Goal: Find specific page/section: Find specific page/section

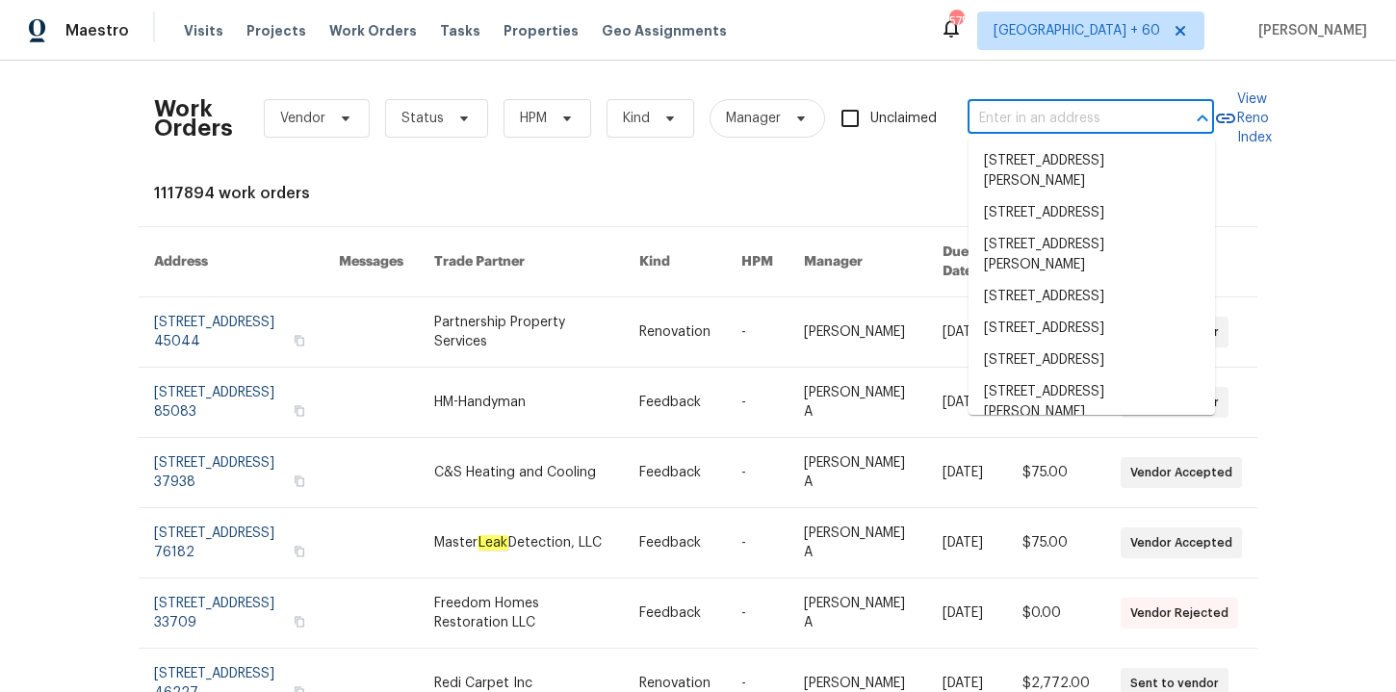
click at [1075, 113] on input "text" at bounding box center [1064, 119] width 193 height 30
paste input "[STREET_ADDRESS]"
type input "[STREET_ADDRESS]"
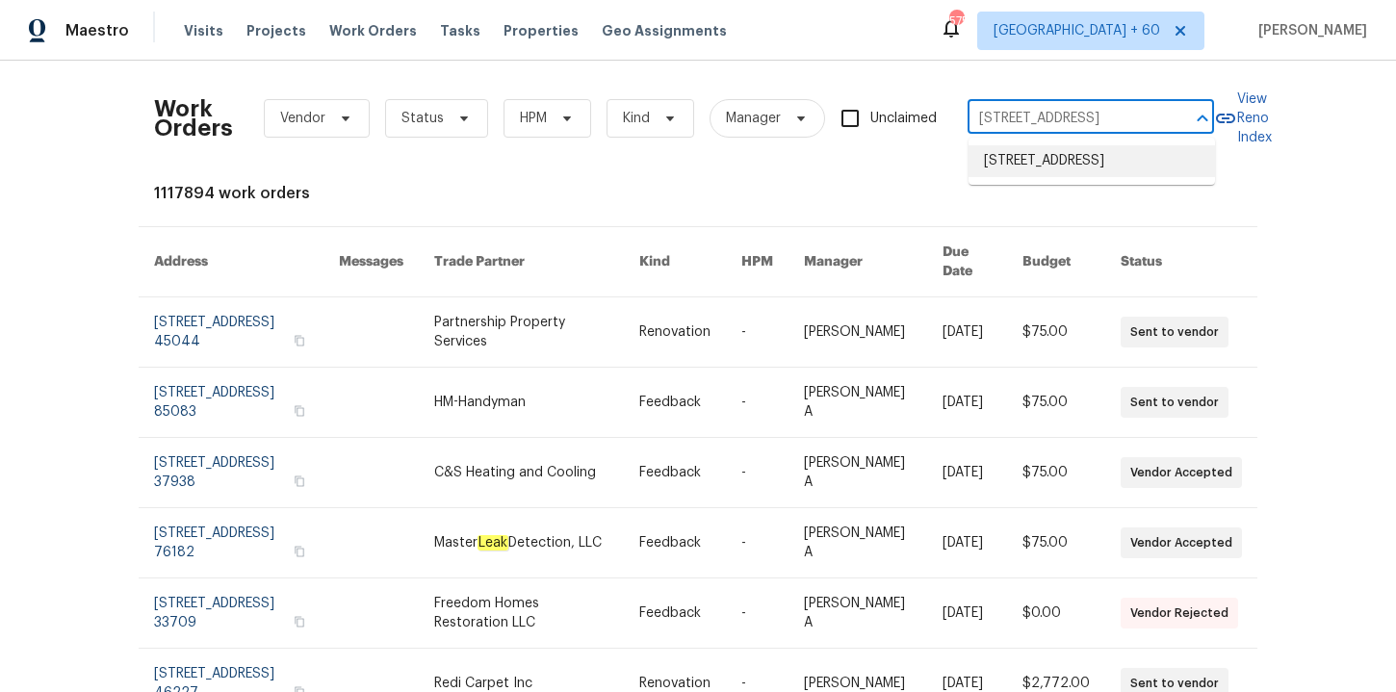
click at [1066, 158] on li "[STREET_ADDRESS]" at bounding box center [1092, 161] width 246 height 32
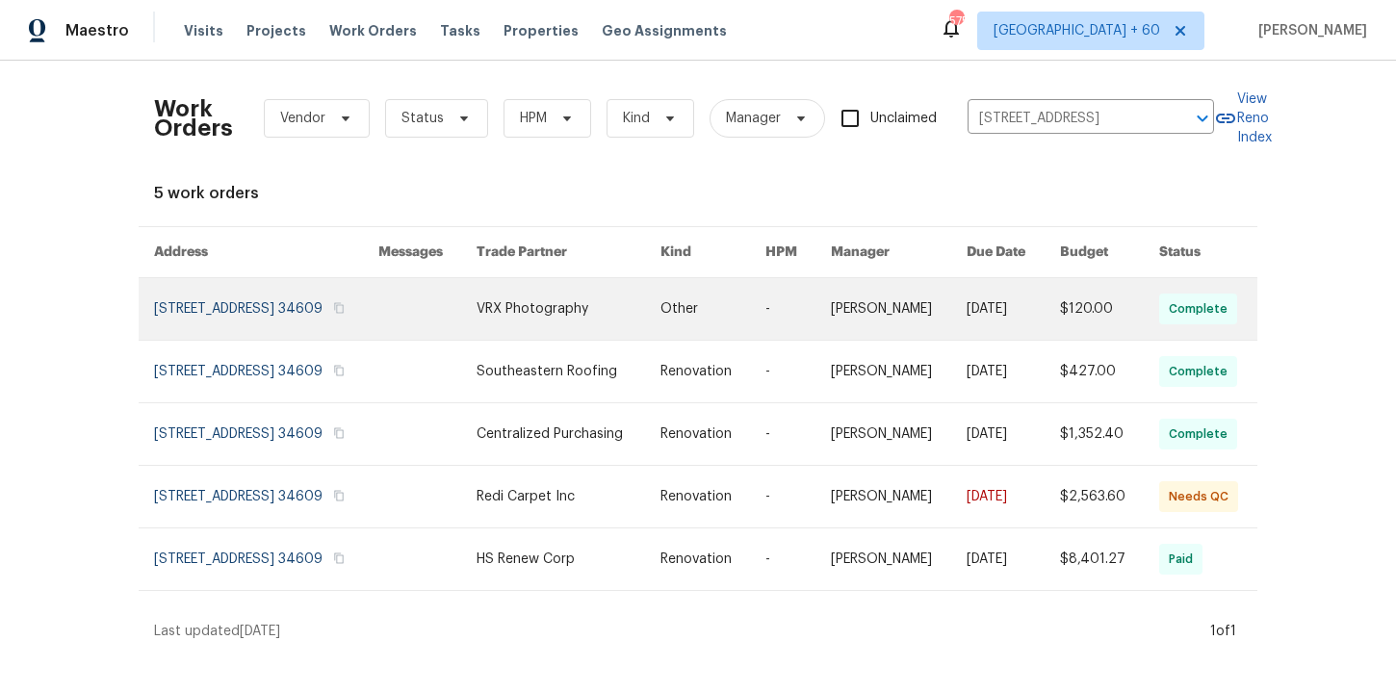
click at [209, 314] on link at bounding box center [266, 309] width 224 height 62
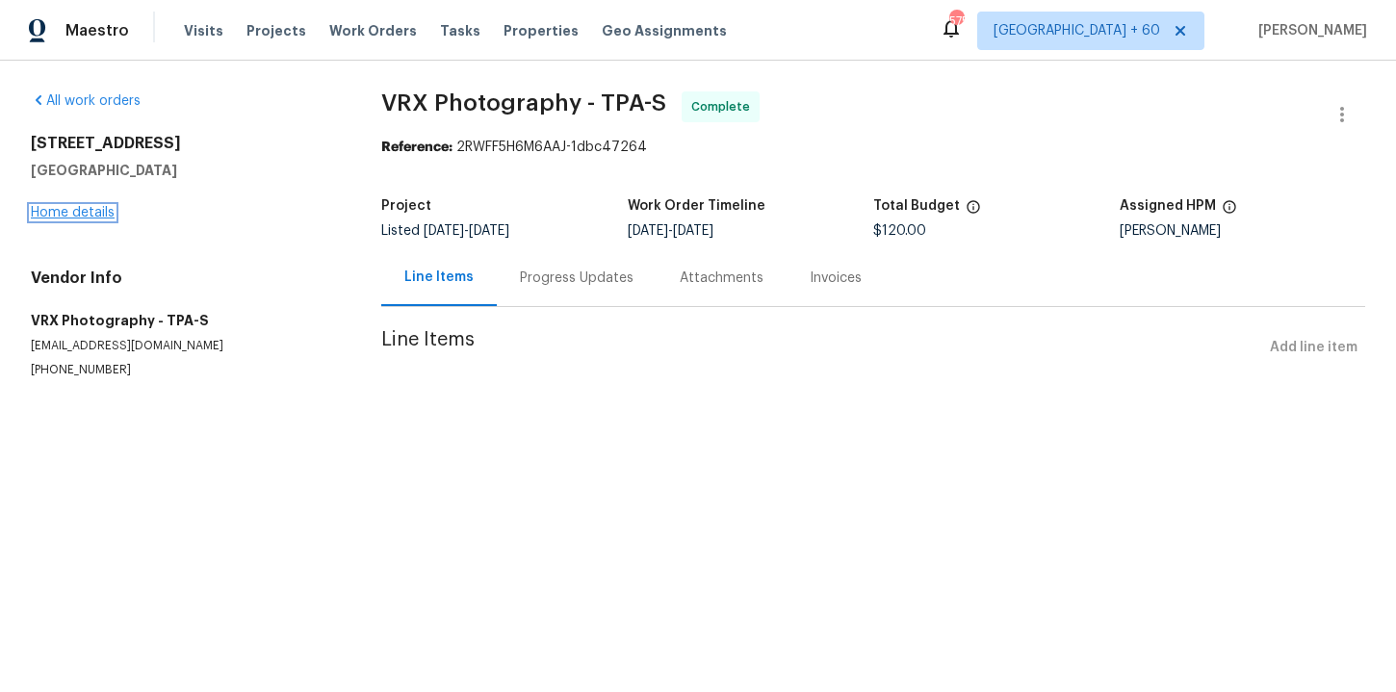
click at [84, 215] on link "Home details" at bounding box center [73, 212] width 84 height 13
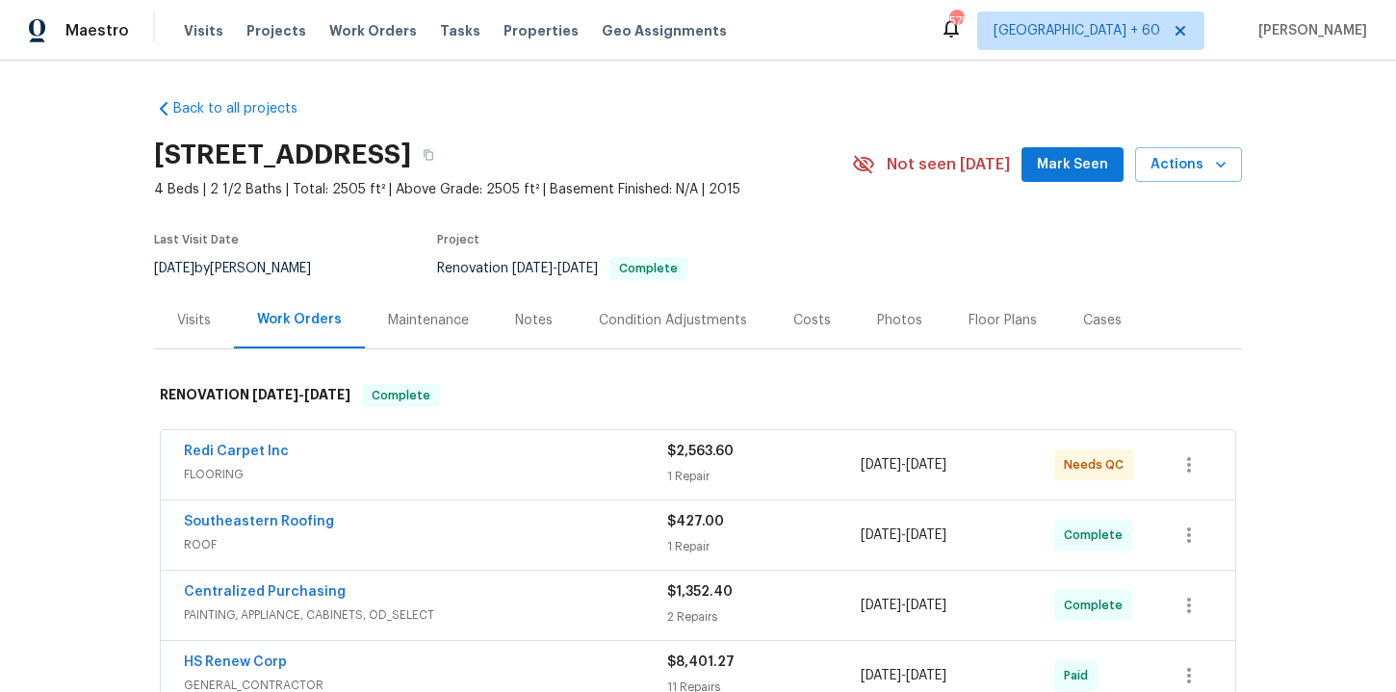
scroll to position [178, 0]
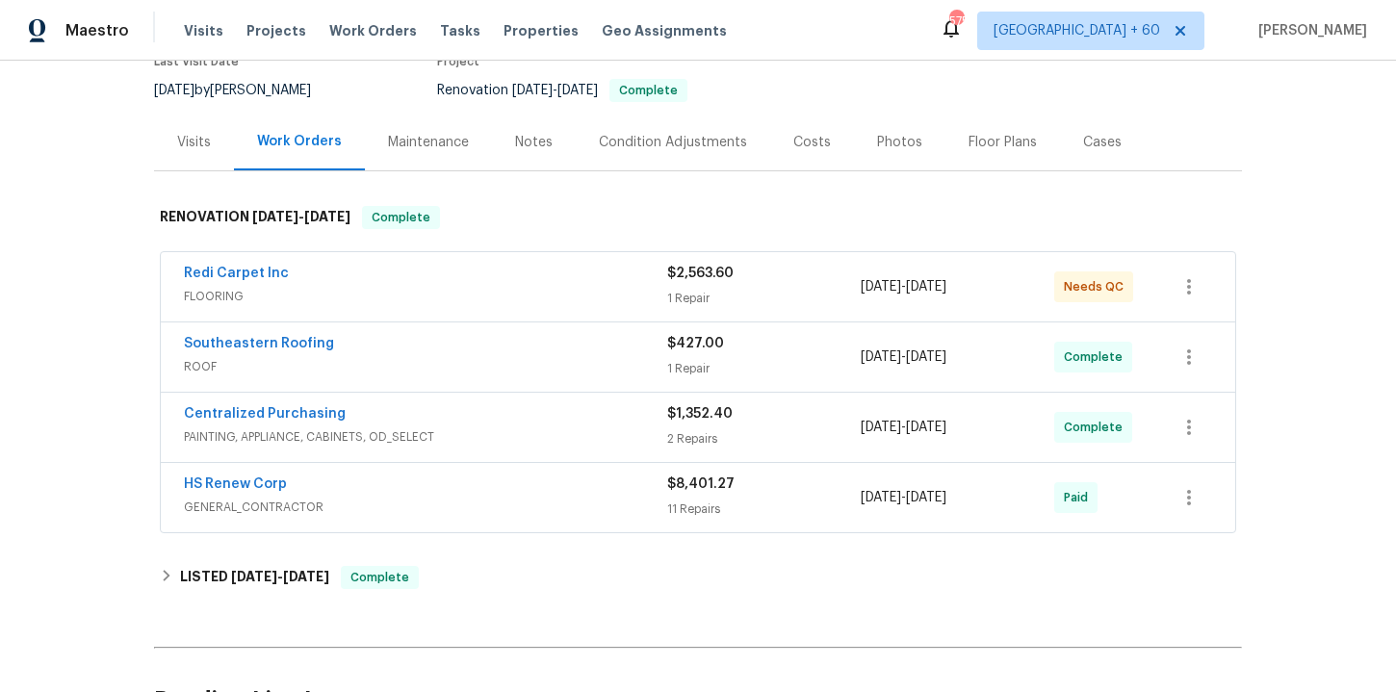
click at [525, 363] on span "ROOF" at bounding box center [425, 366] width 483 height 19
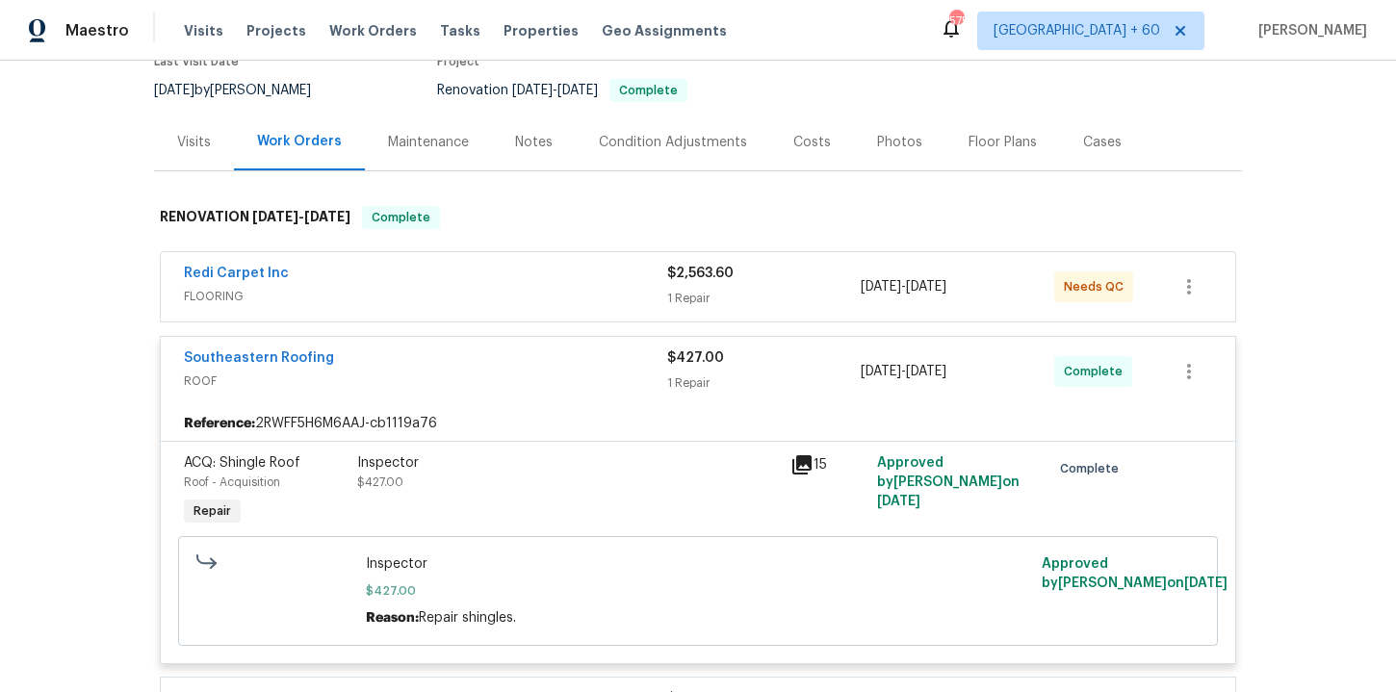
click at [488, 285] on div "Redi Carpet Inc" at bounding box center [425, 275] width 483 height 23
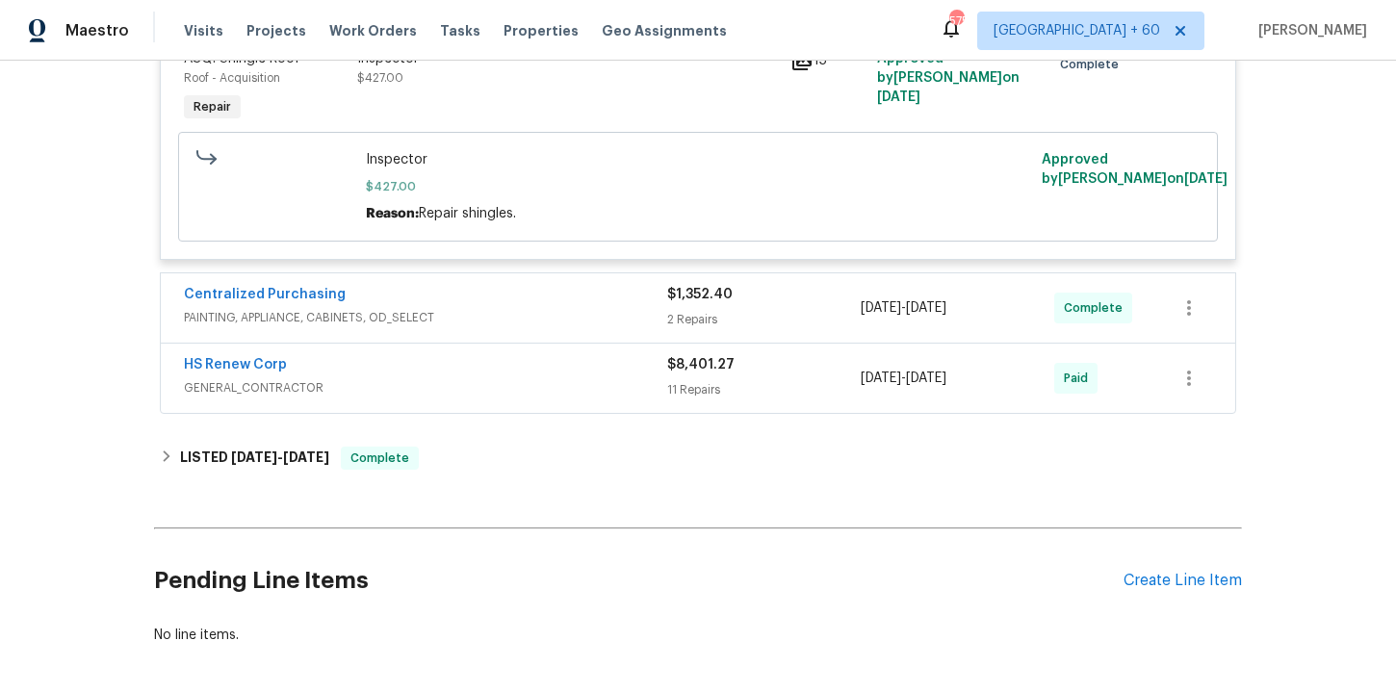
scroll to position [895, 0]
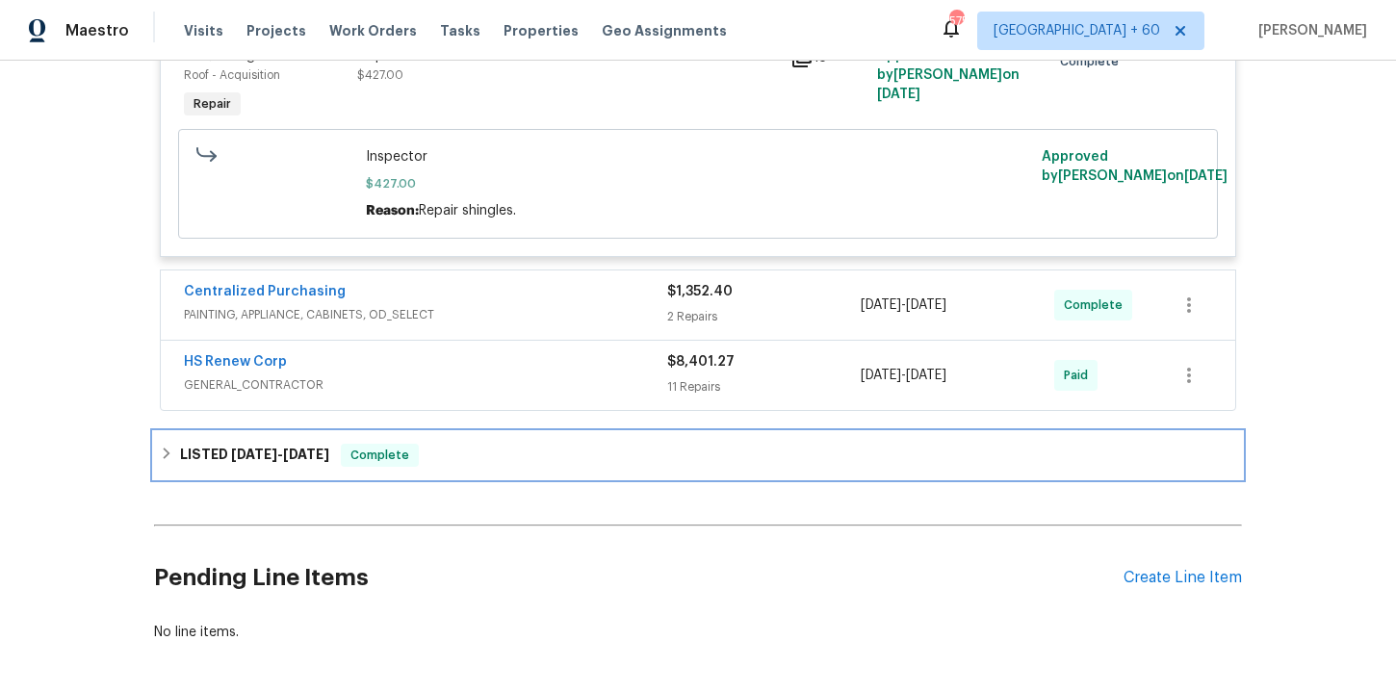
click at [541, 461] on div "LISTED [DATE] - [DATE] Complete" at bounding box center [698, 455] width 1077 height 23
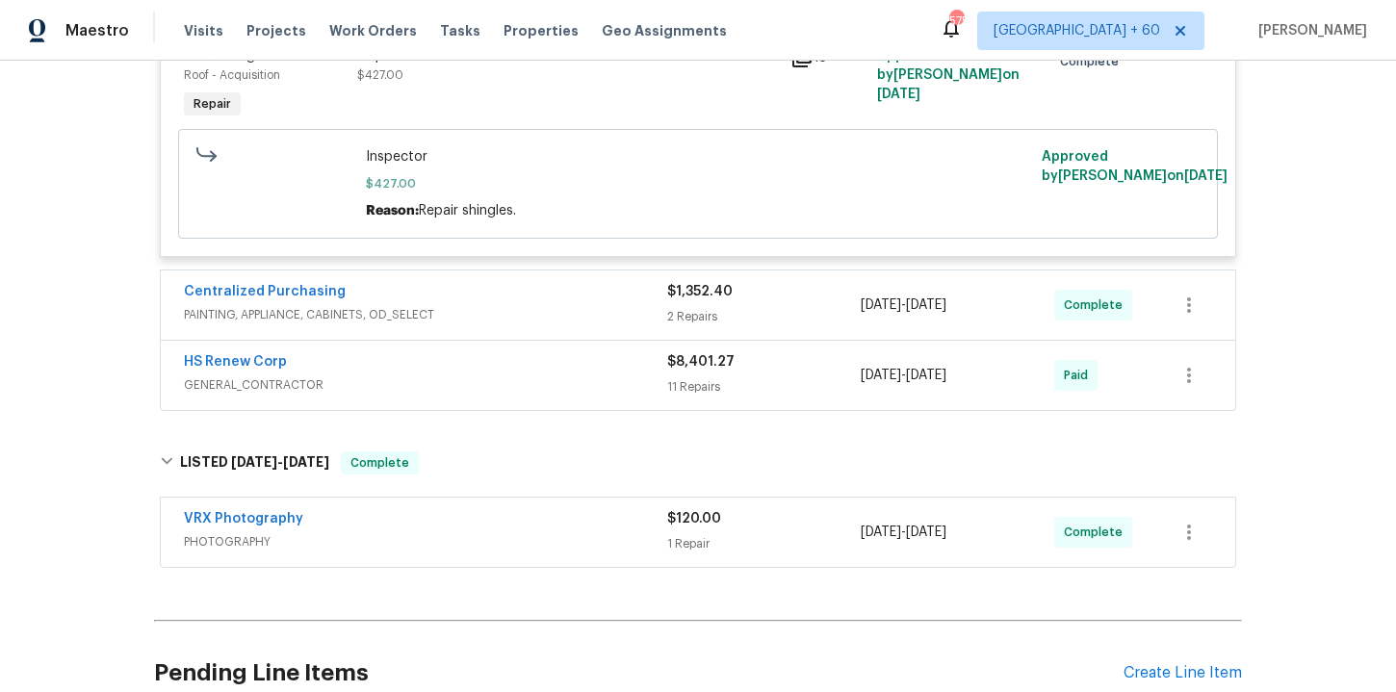
click at [385, 18] on div "Visits Projects Work Orders Tasks Properties Geo Assignments" at bounding box center [467, 31] width 566 height 39
click at [385, 28] on span "Work Orders" at bounding box center [373, 30] width 88 height 19
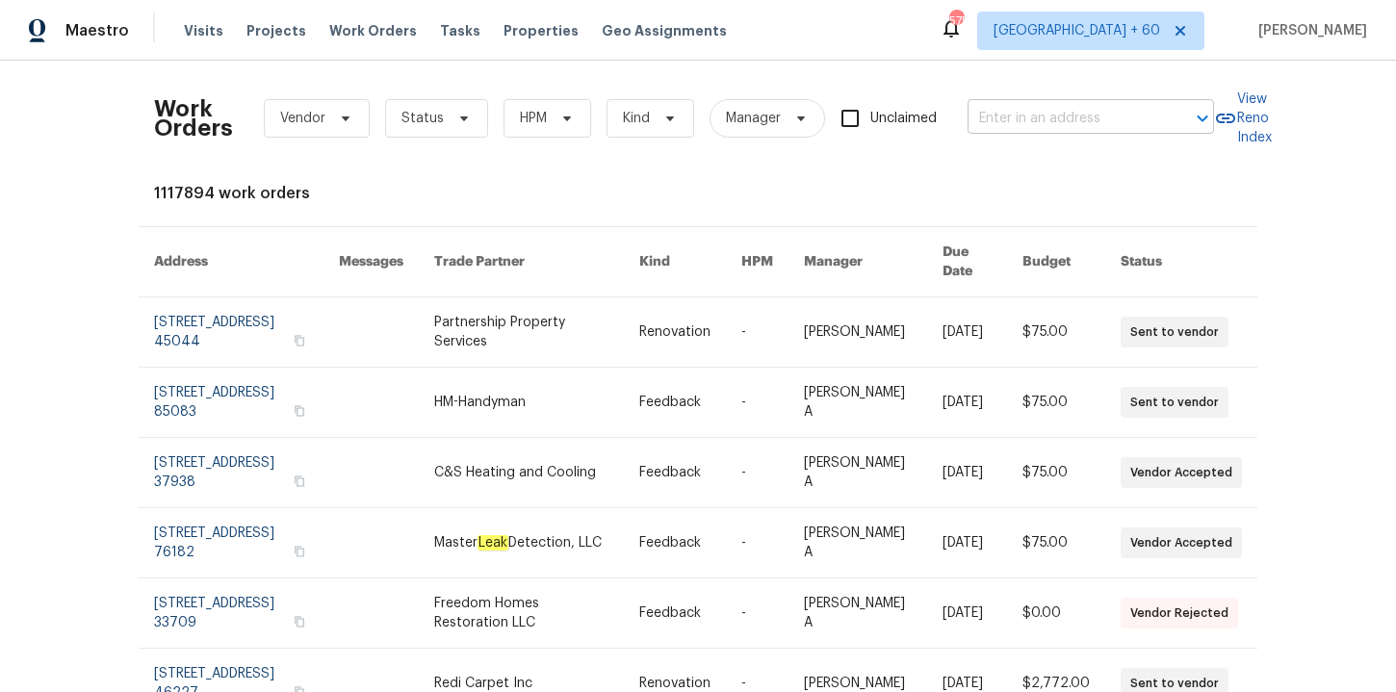
click at [1100, 127] on input "text" at bounding box center [1064, 119] width 193 height 30
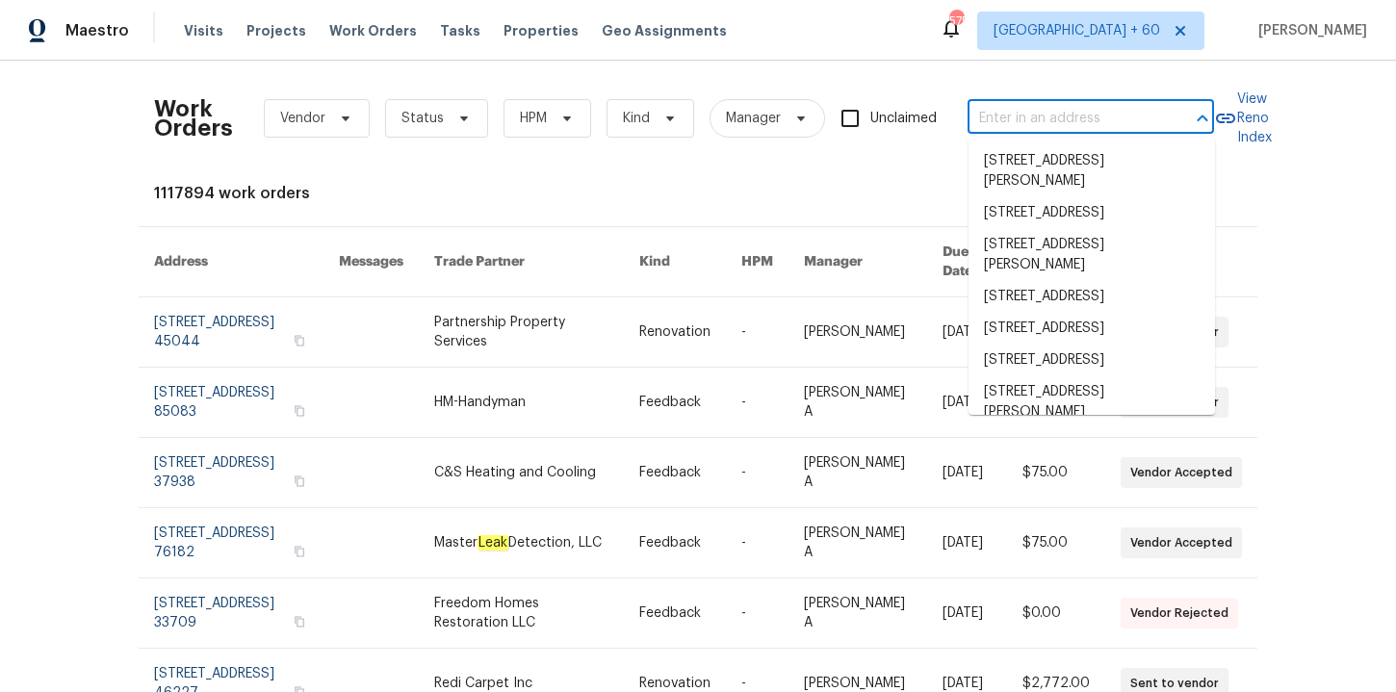
paste input "[STREET_ADDRESS]"
type input "[STREET_ADDRESS]"
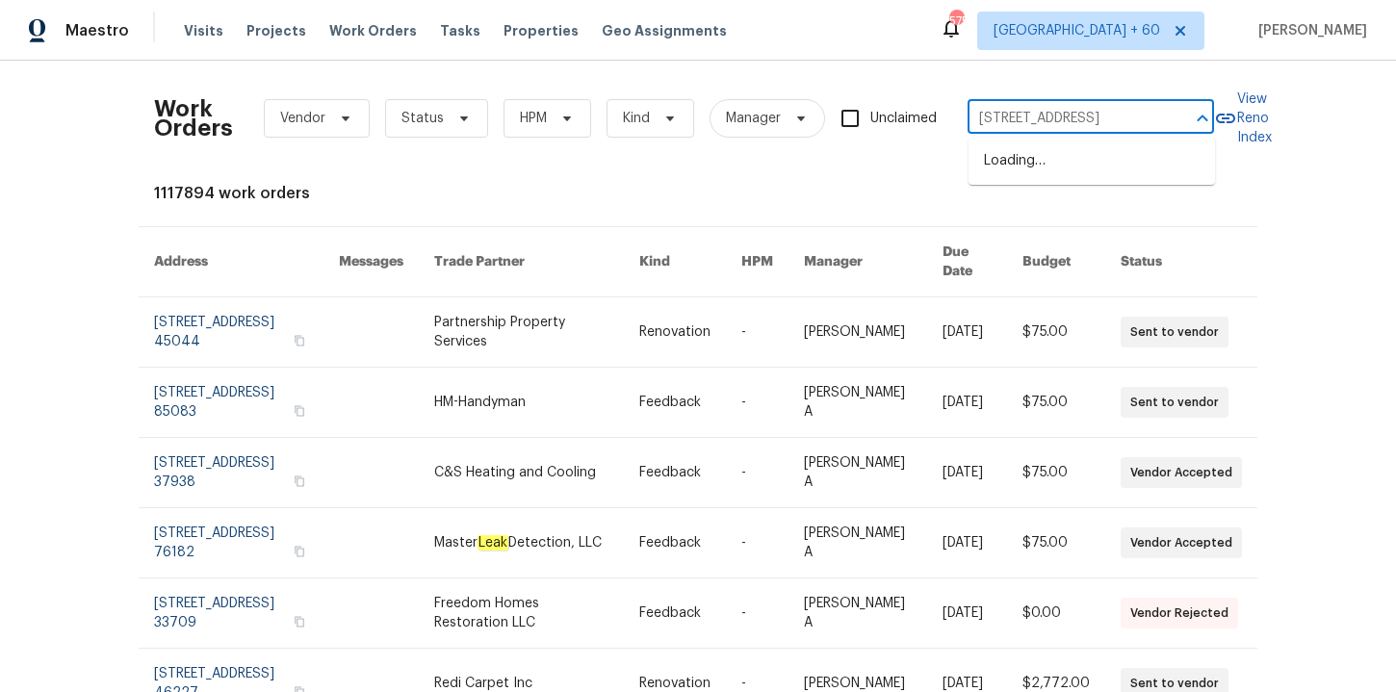
scroll to position [0, 73]
click at [1078, 169] on li "[STREET_ADDRESS]" at bounding box center [1092, 161] width 246 height 32
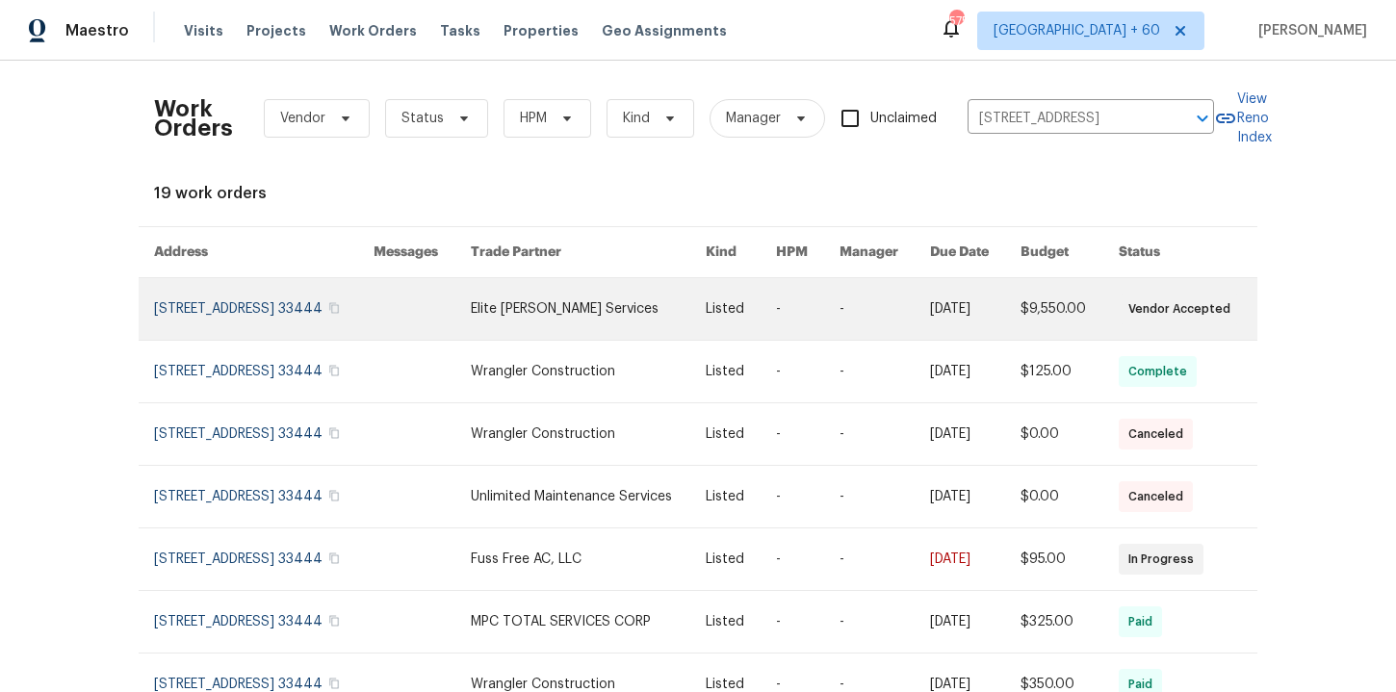
click at [254, 320] on link at bounding box center [264, 309] width 220 height 62
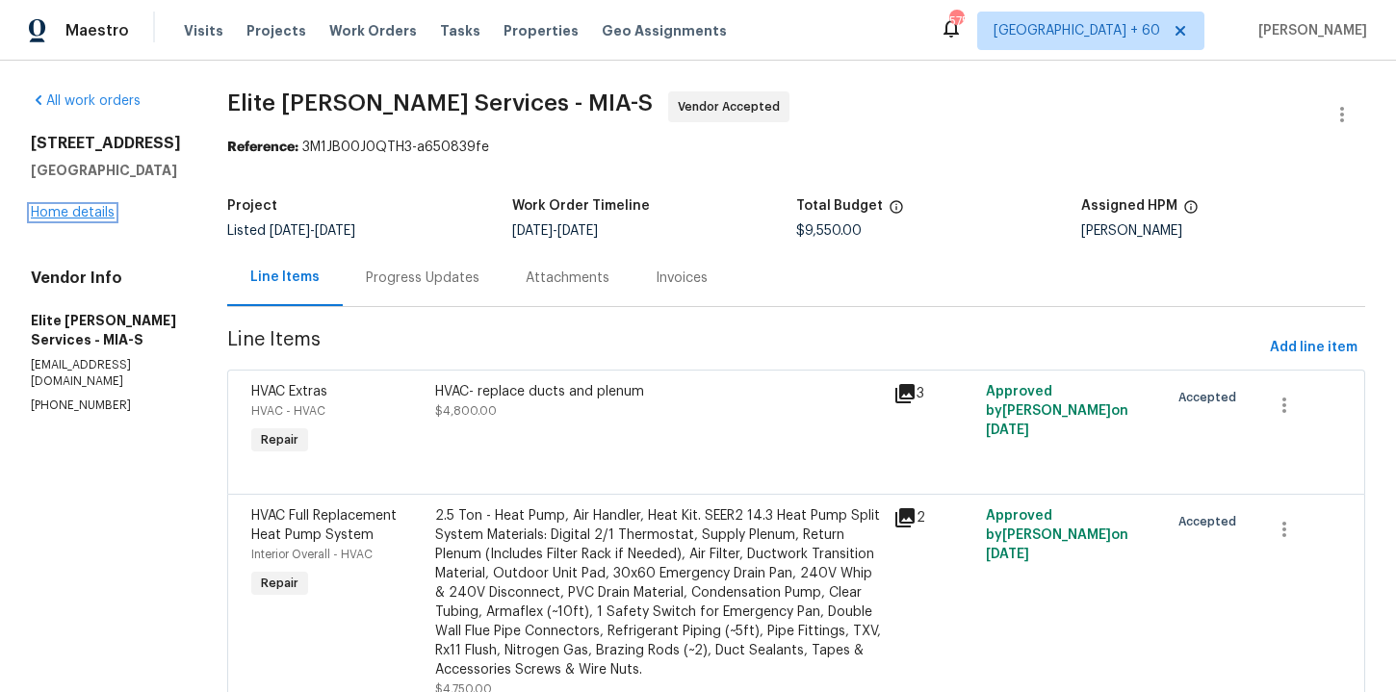
click at [89, 213] on link "Home details" at bounding box center [73, 212] width 84 height 13
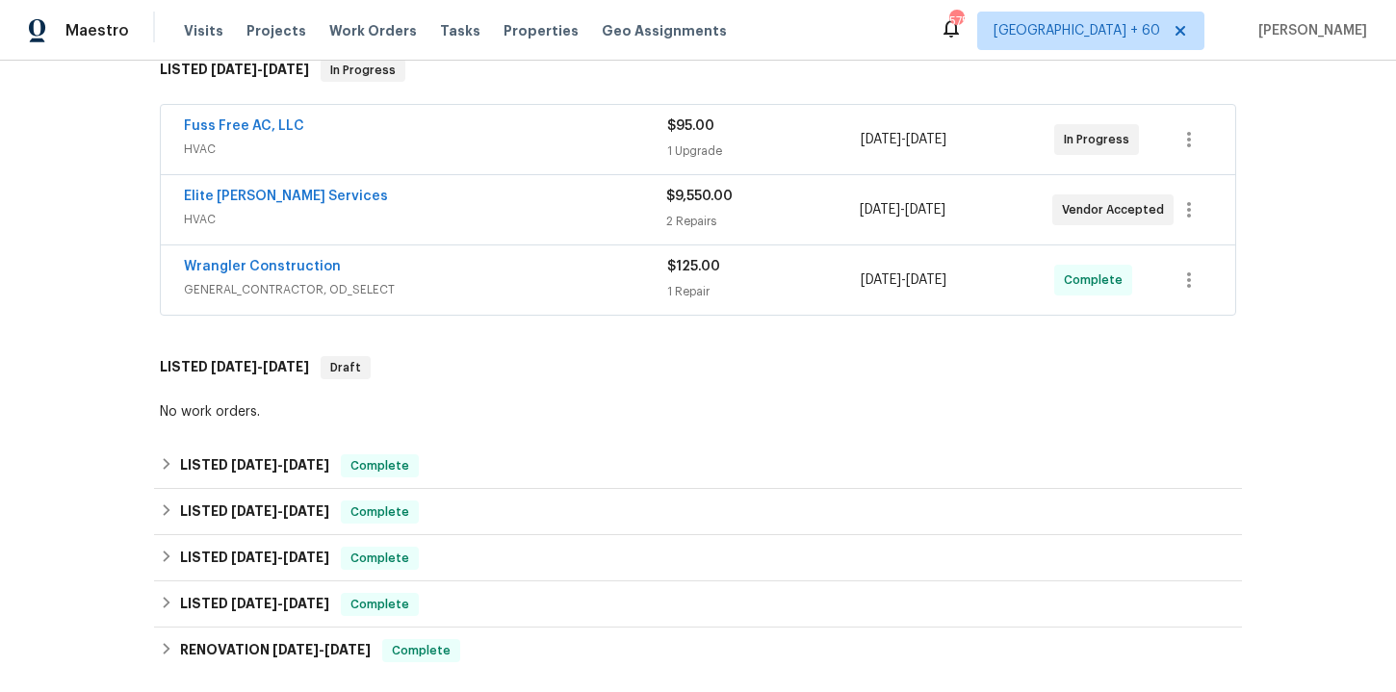
scroll to position [464, 0]
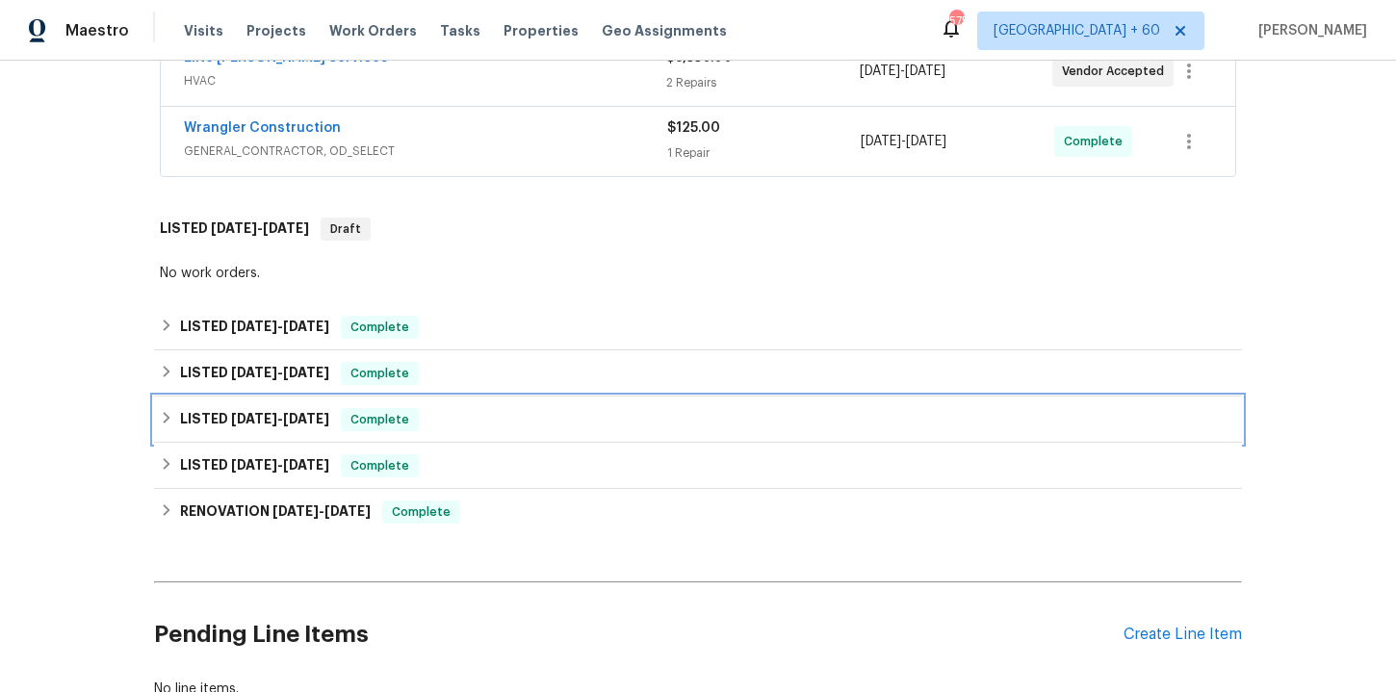
click at [487, 397] on div "LISTED [DATE] - [DATE] Complete" at bounding box center [698, 420] width 1088 height 46
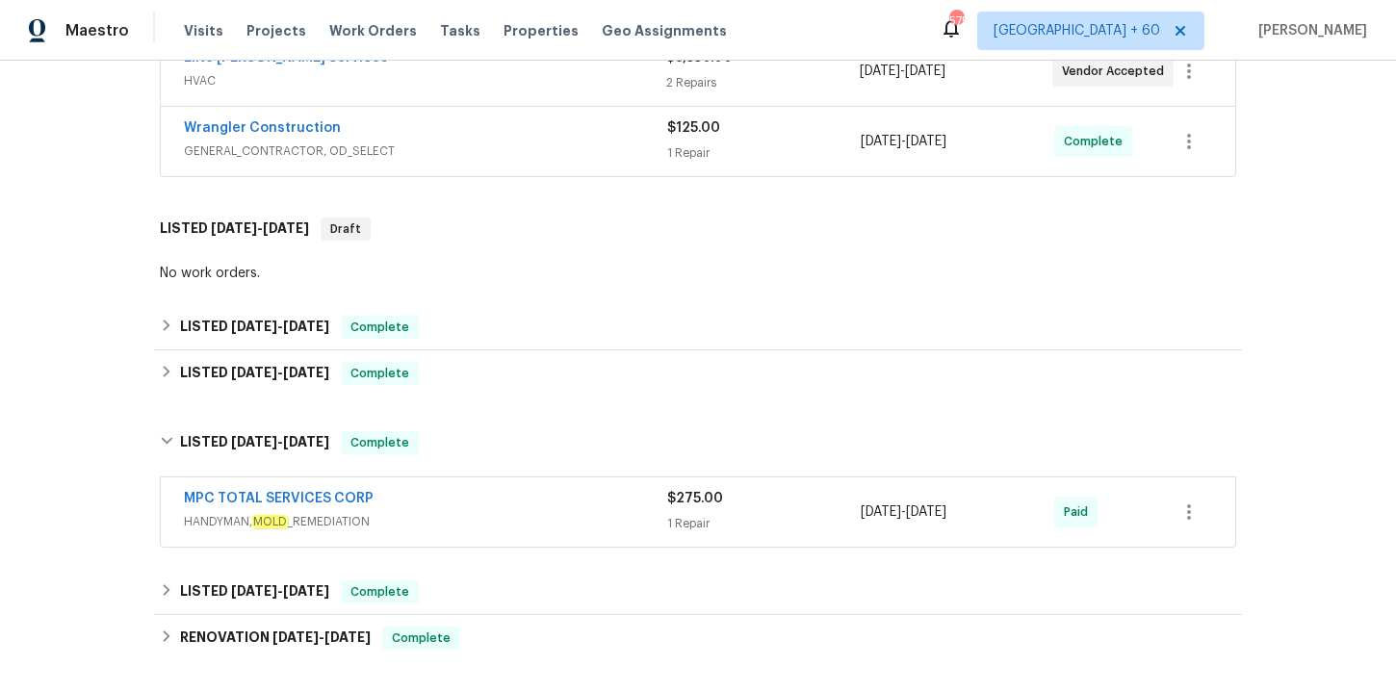
click at [523, 514] on span "HANDYMAN, MOLD _REMEDIATION" at bounding box center [425, 521] width 483 height 19
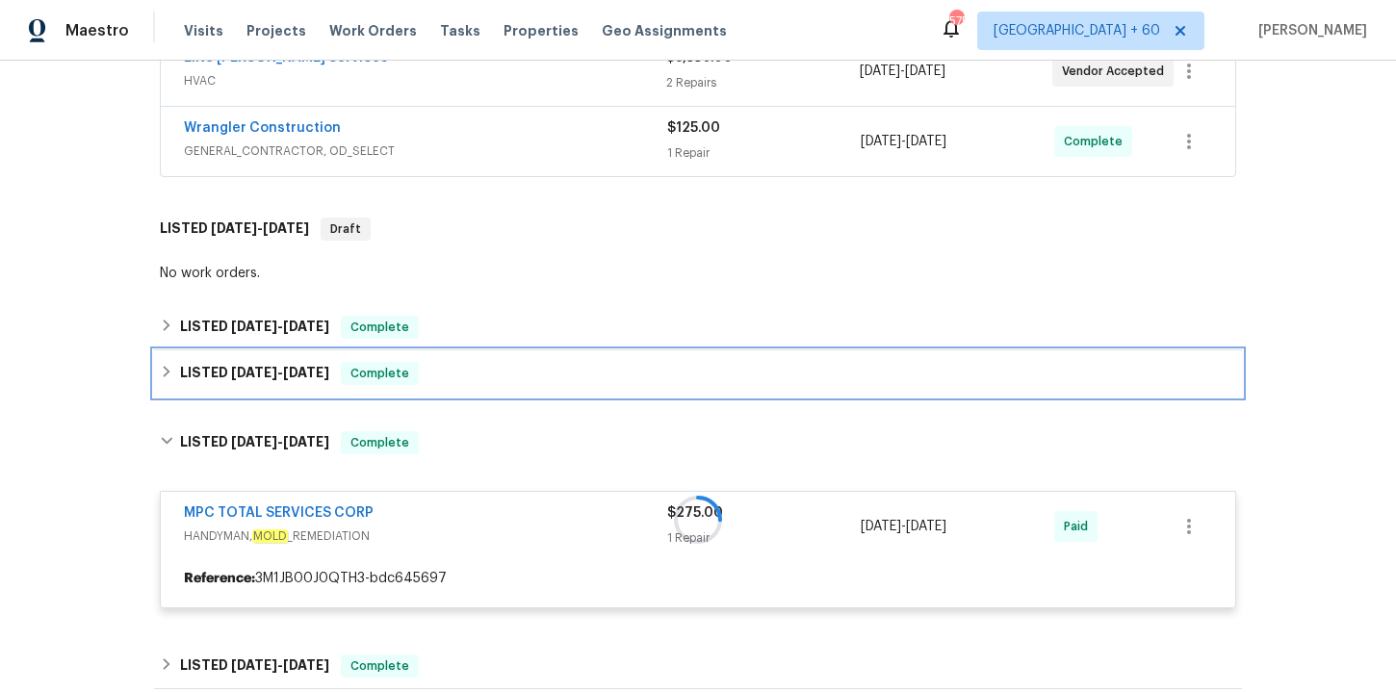
click at [485, 376] on div "LISTED [DATE] - [DATE] Complete" at bounding box center [698, 373] width 1077 height 23
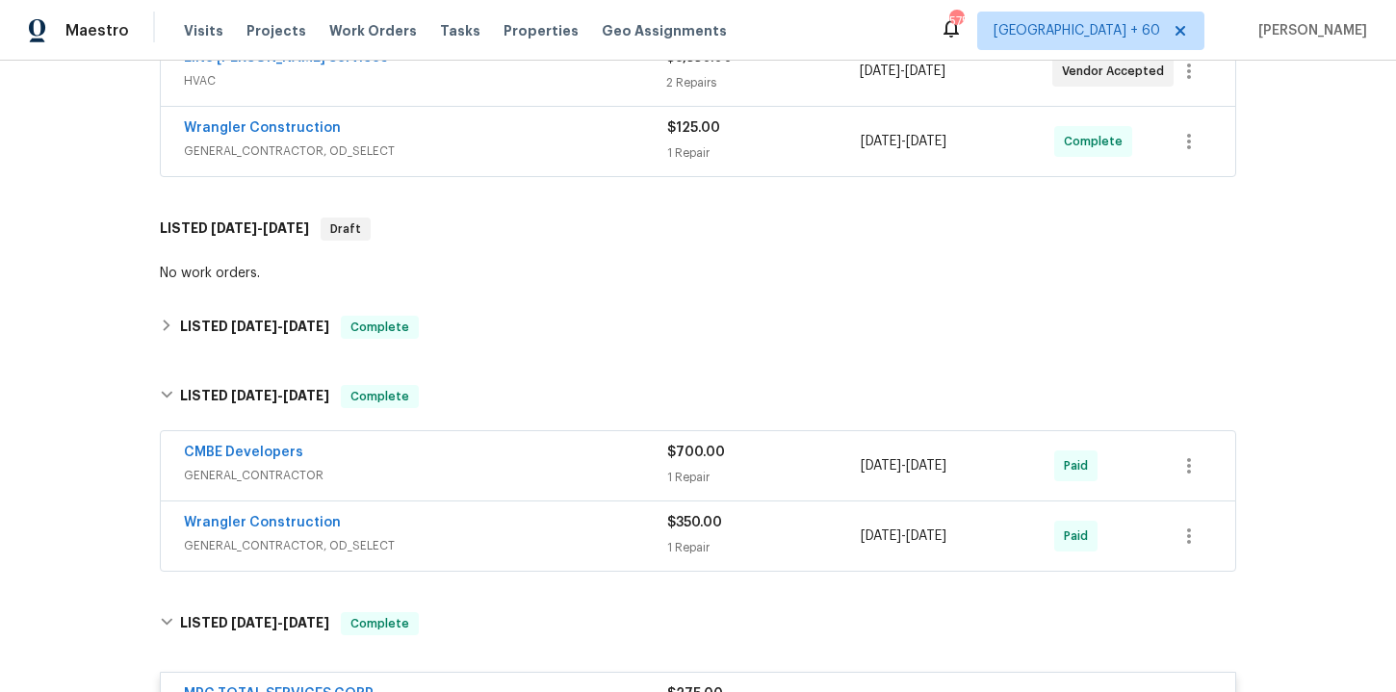
click at [522, 543] on span "GENERAL_CONTRACTOR, OD_SELECT" at bounding box center [425, 545] width 483 height 19
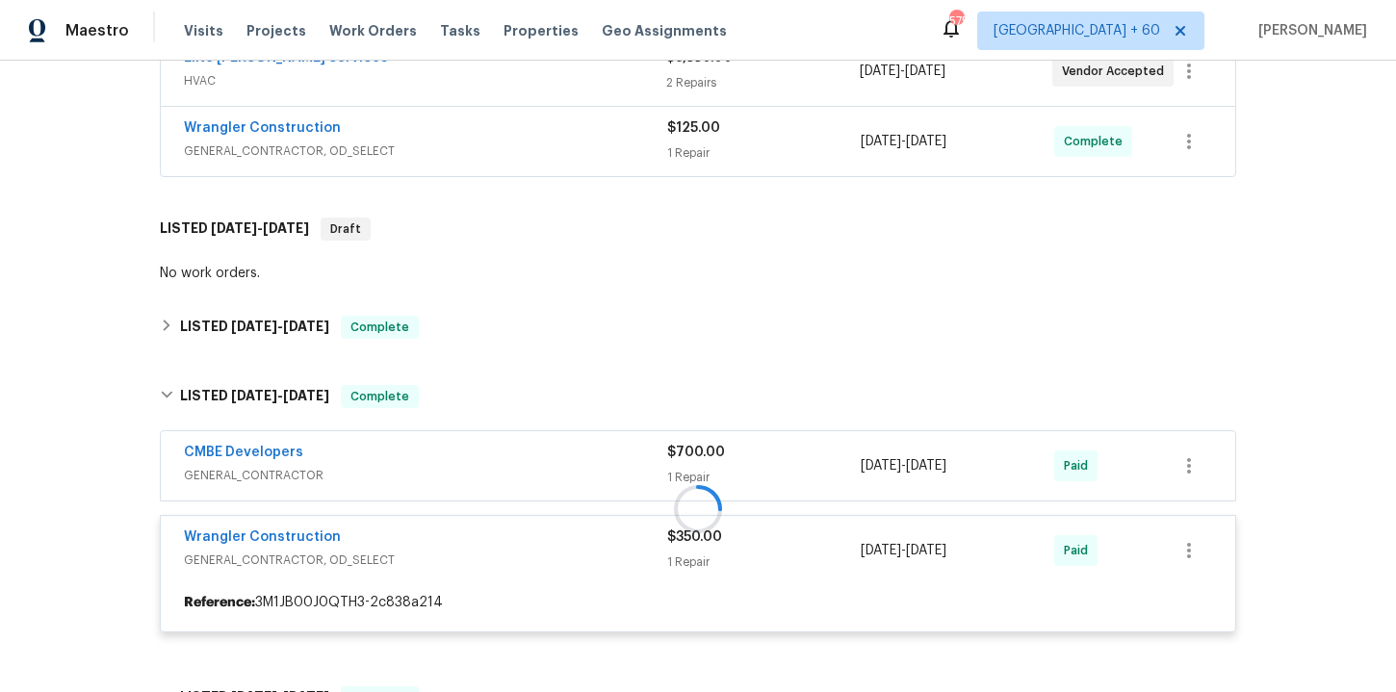
click at [498, 465] on div at bounding box center [698, 509] width 1088 height 286
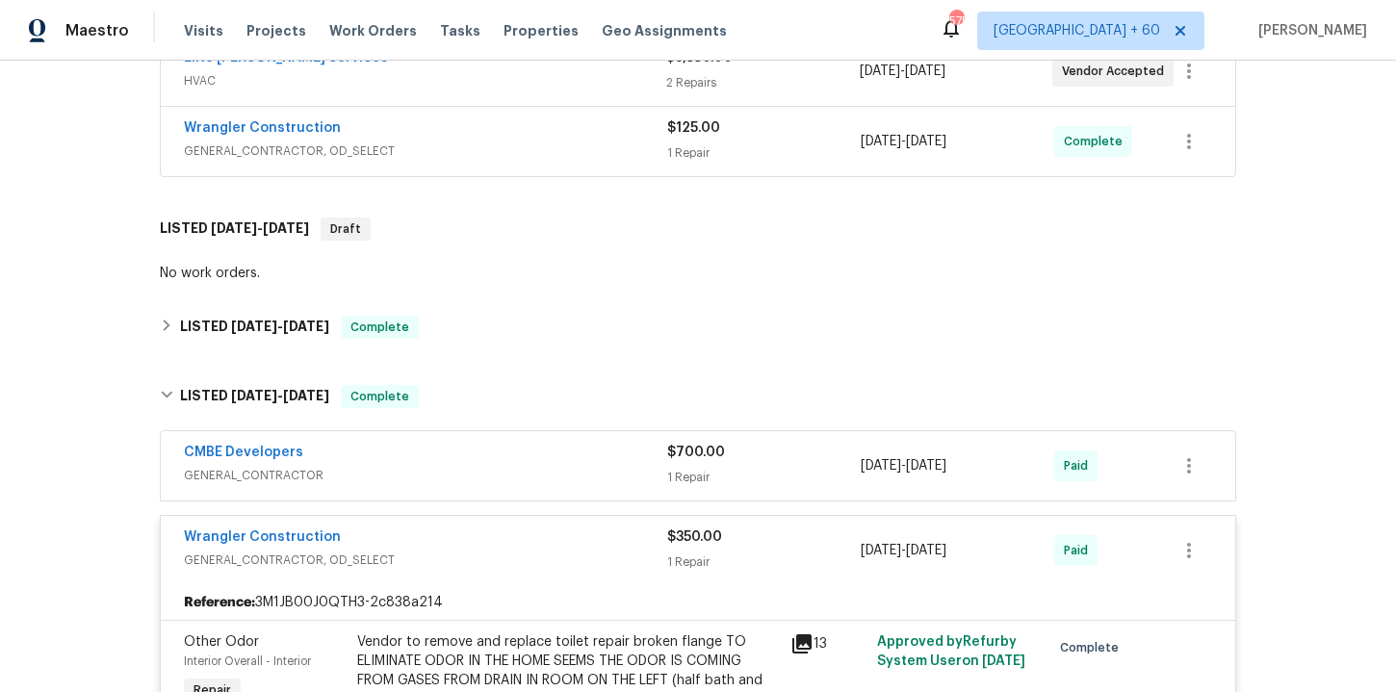
click at [500, 458] on div "CMBE Developers" at bounding box center [425, 454] width 483 height 23
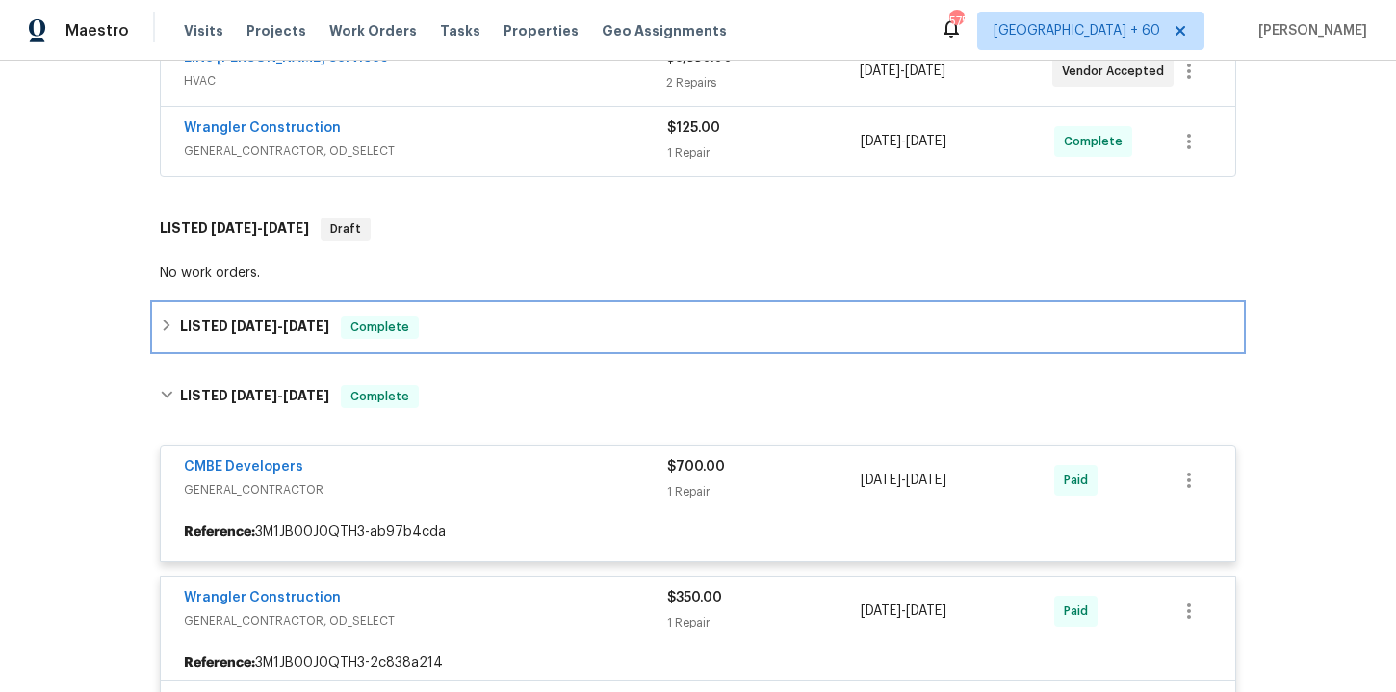
click at [474, 340] on div "LISTED [DATE] - [DATE] Complete" at bounding box center [698, 327] width 1088 height 46
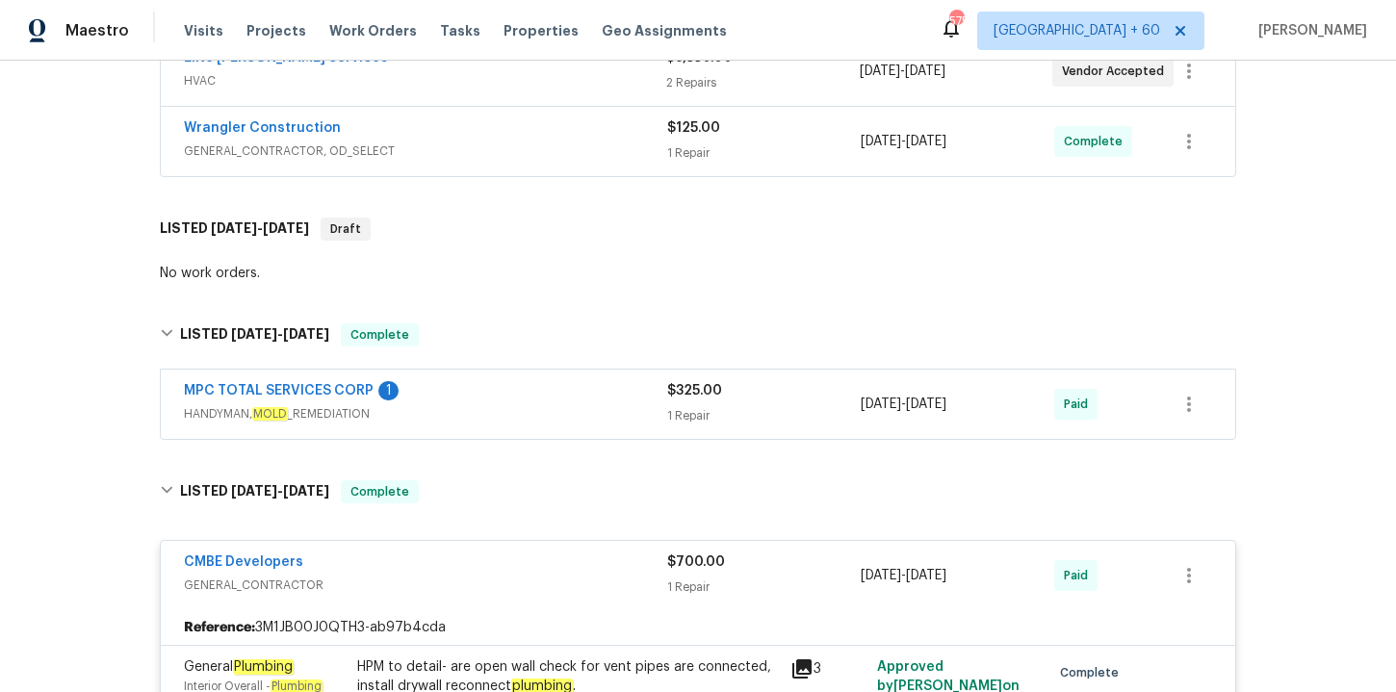
click at [503, 398] on div "MPC TOTAL SERVICES CORP 1" at bounding box center [425, 392] width 483 height 23
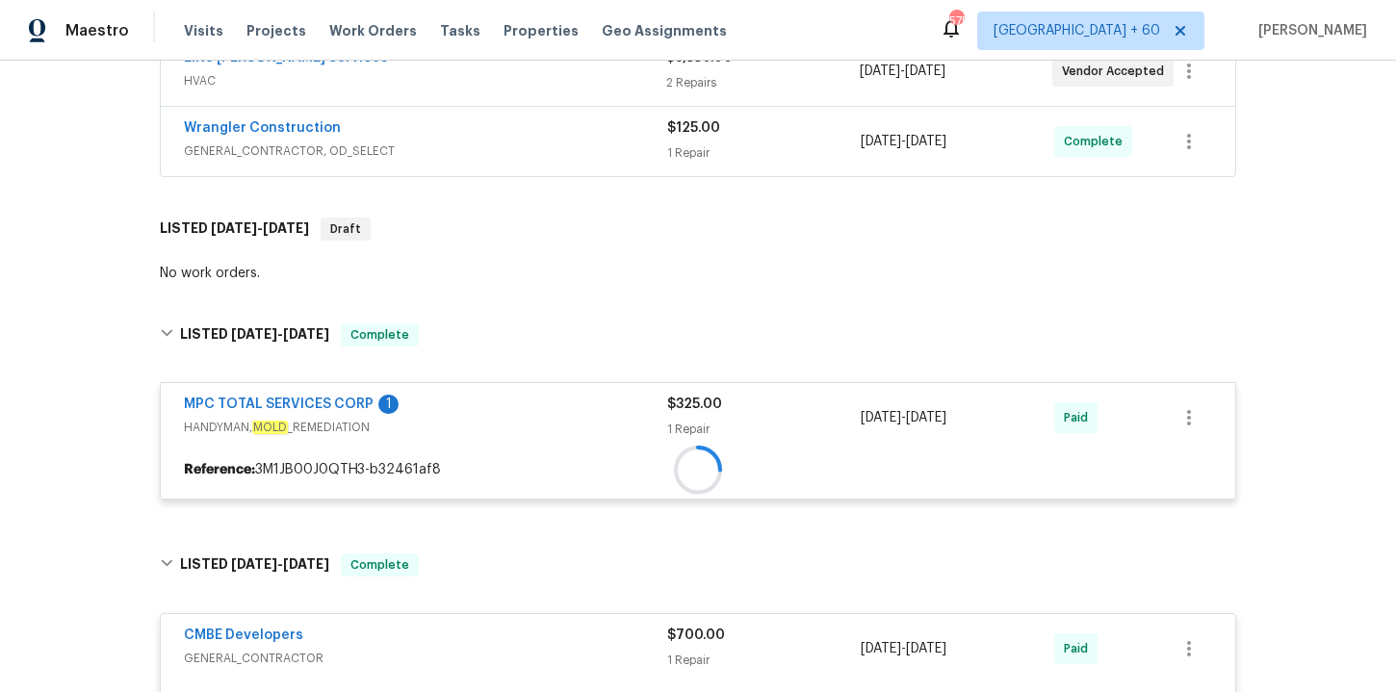
scroll to position [336, 0]
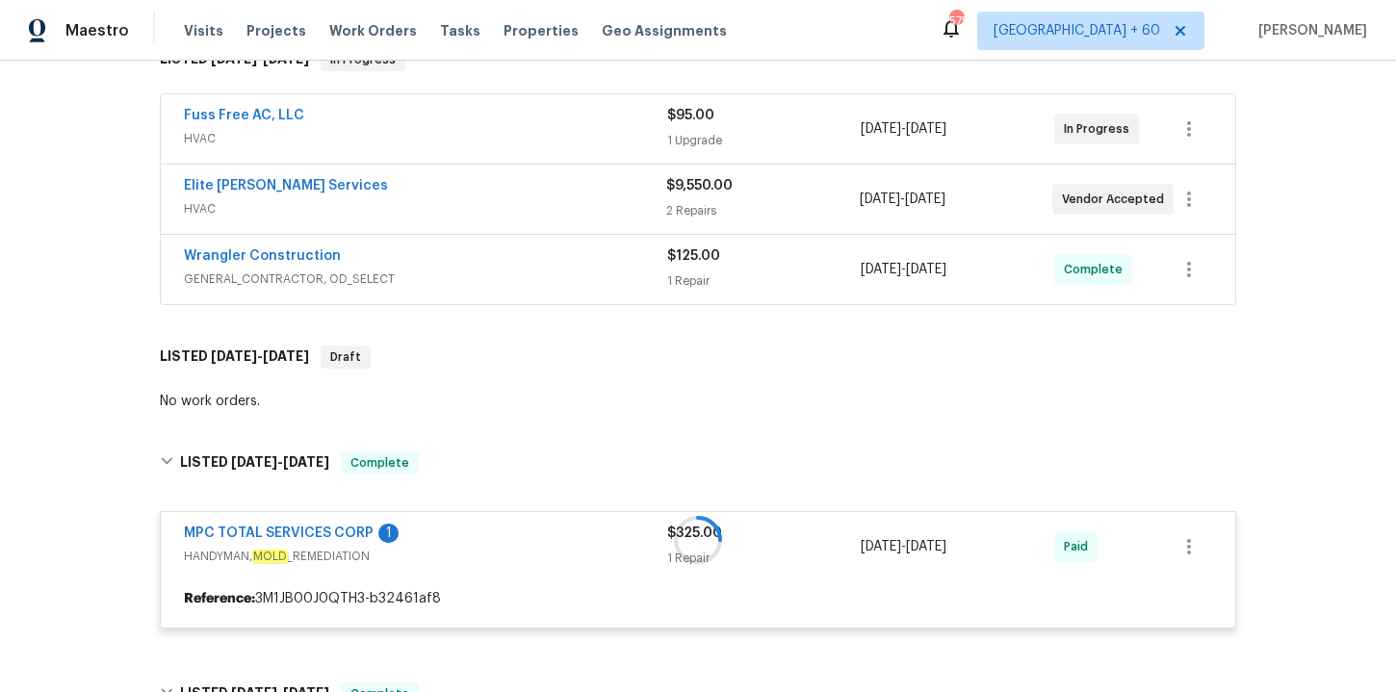
click at [510, 273] on span "GENERAL_CONTRACTOR, OD_SELECT" at bounding box center [425, 279] width 483 height 19
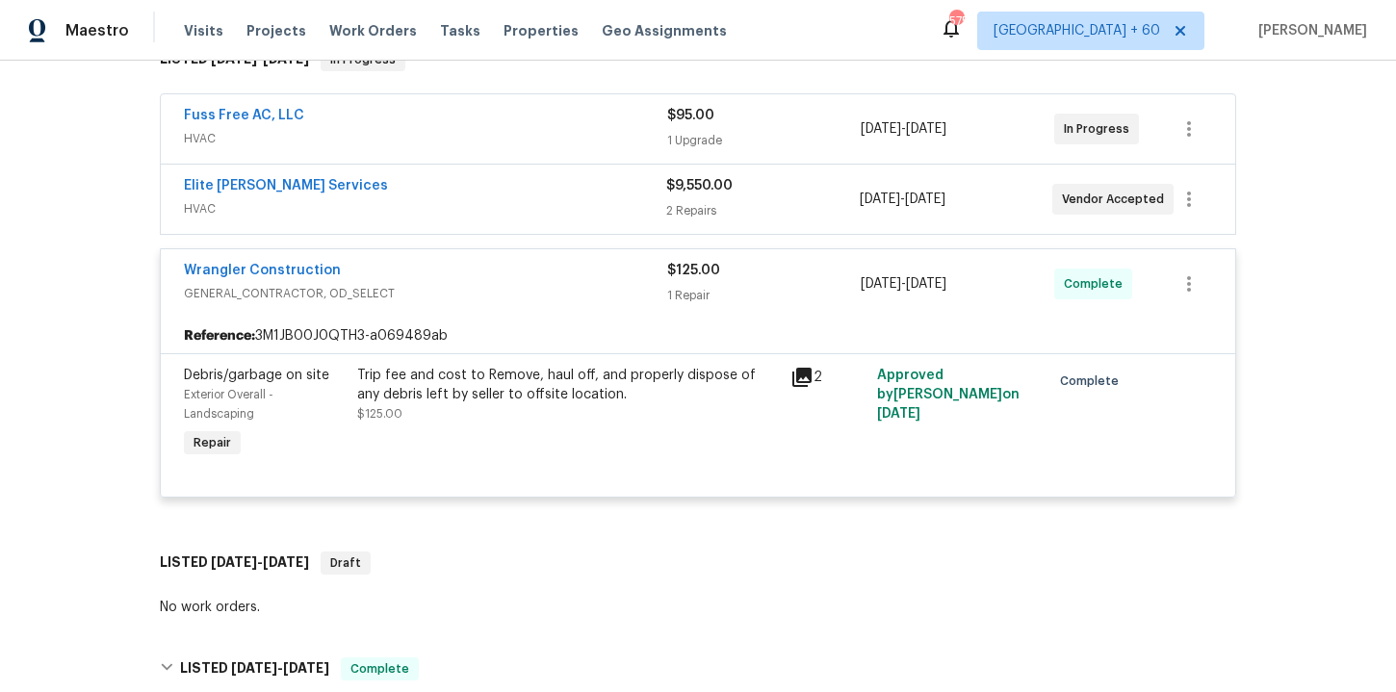
click at [483, 199] on span "HVAC" at bounding box center [425, 208] width 482 height 19
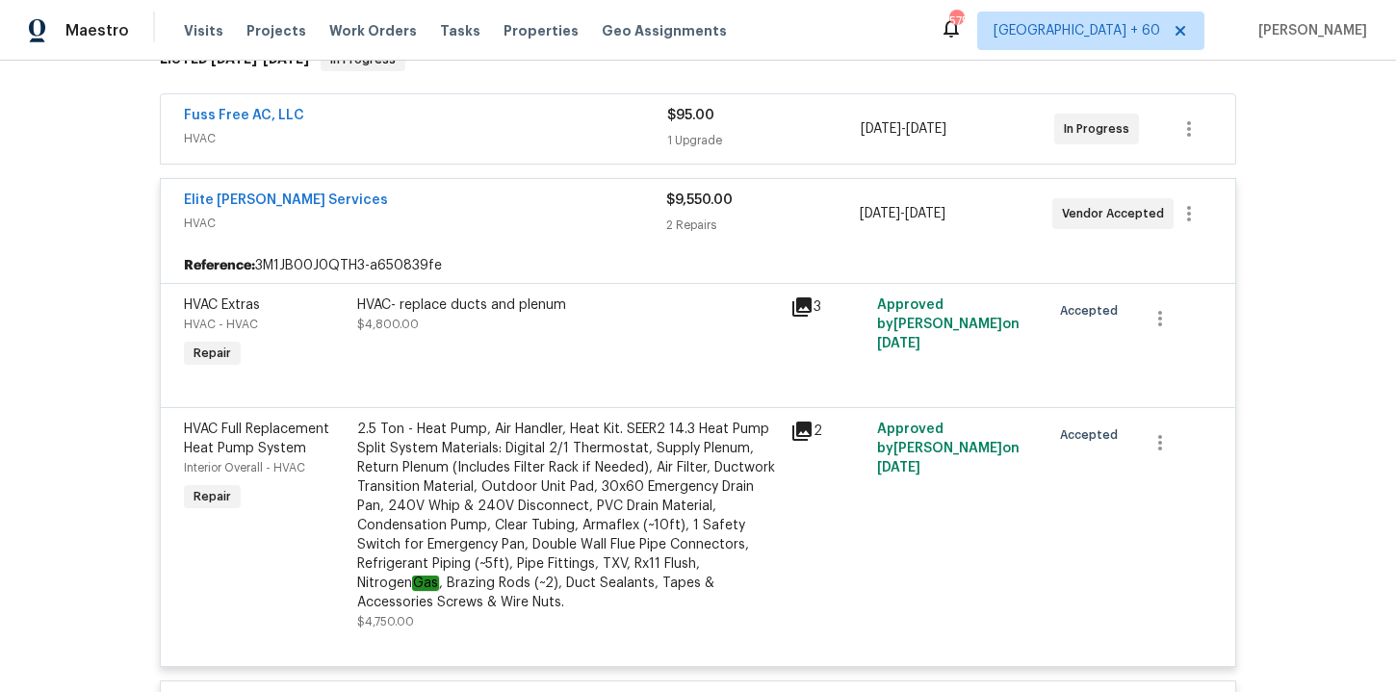
click at [468, 133] on span "HVAC" at bounding box center [425, 138] width 483 height 19
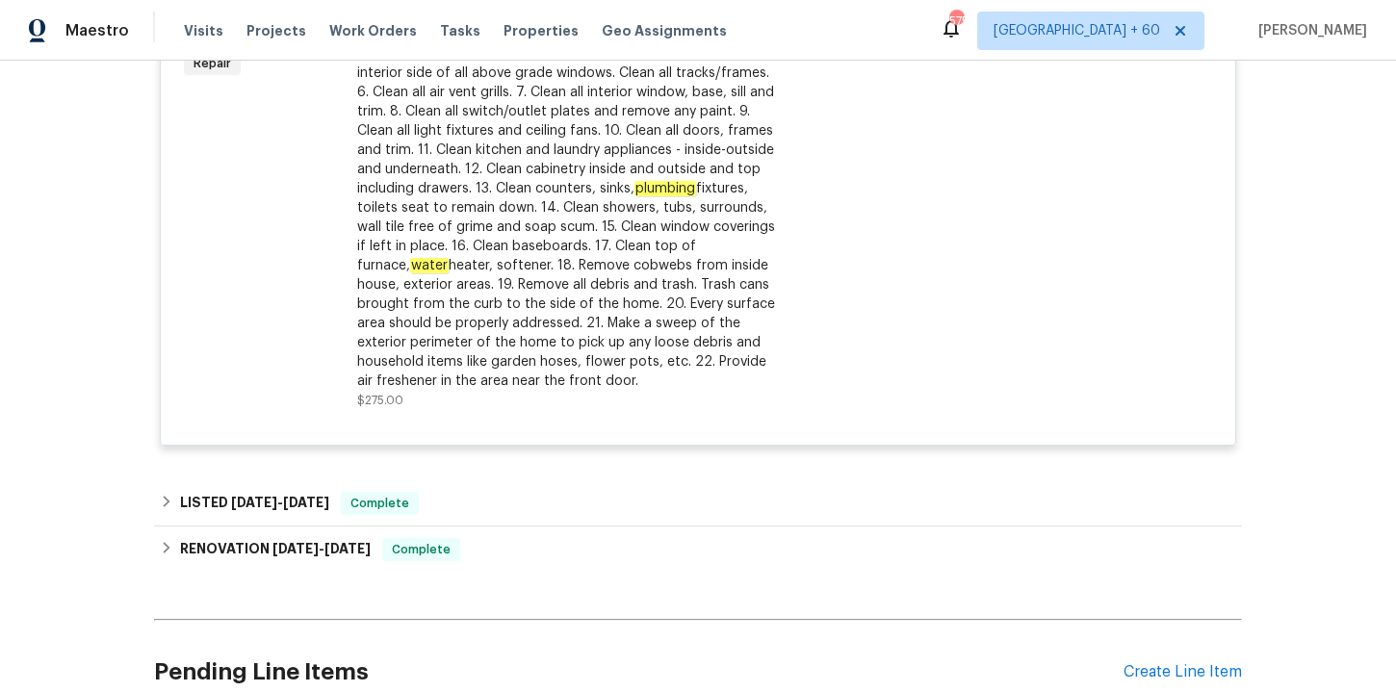
scroll to position [3423, 0]
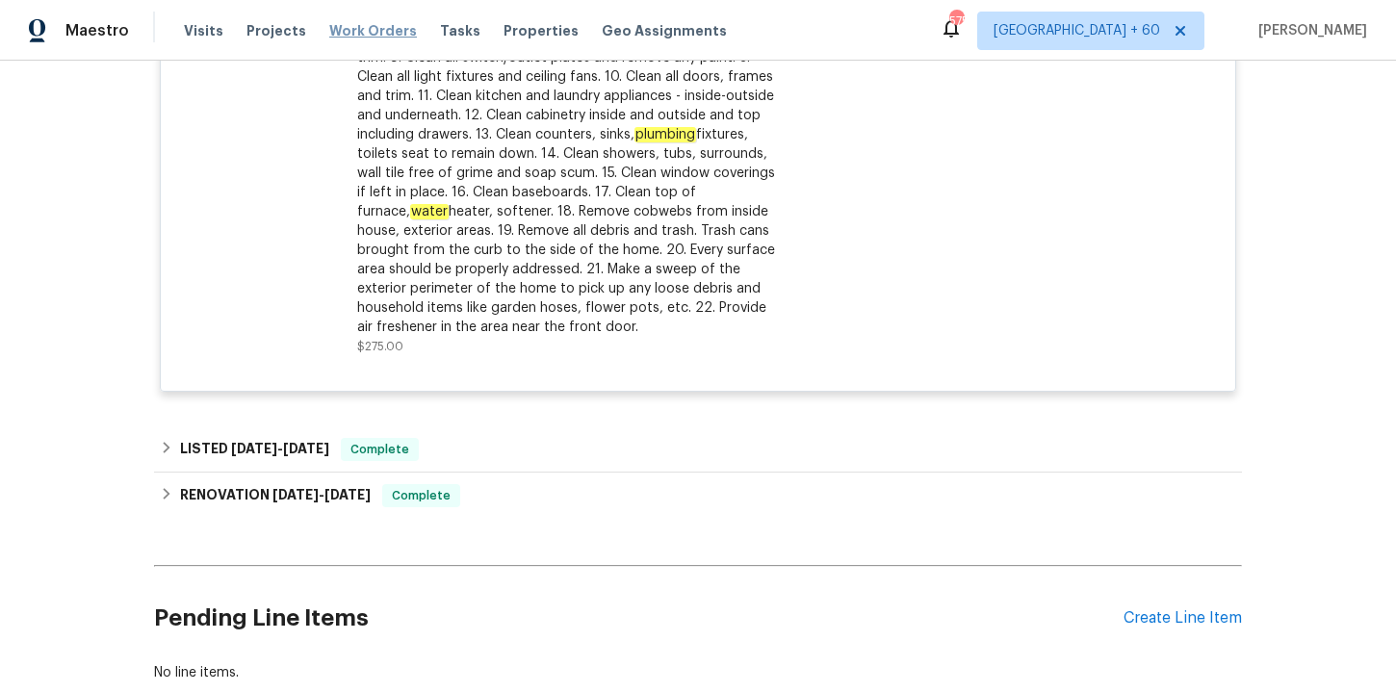
click at [387, 35] on span "Work Orders" at bounding box center [373, 30] width 88 height 19
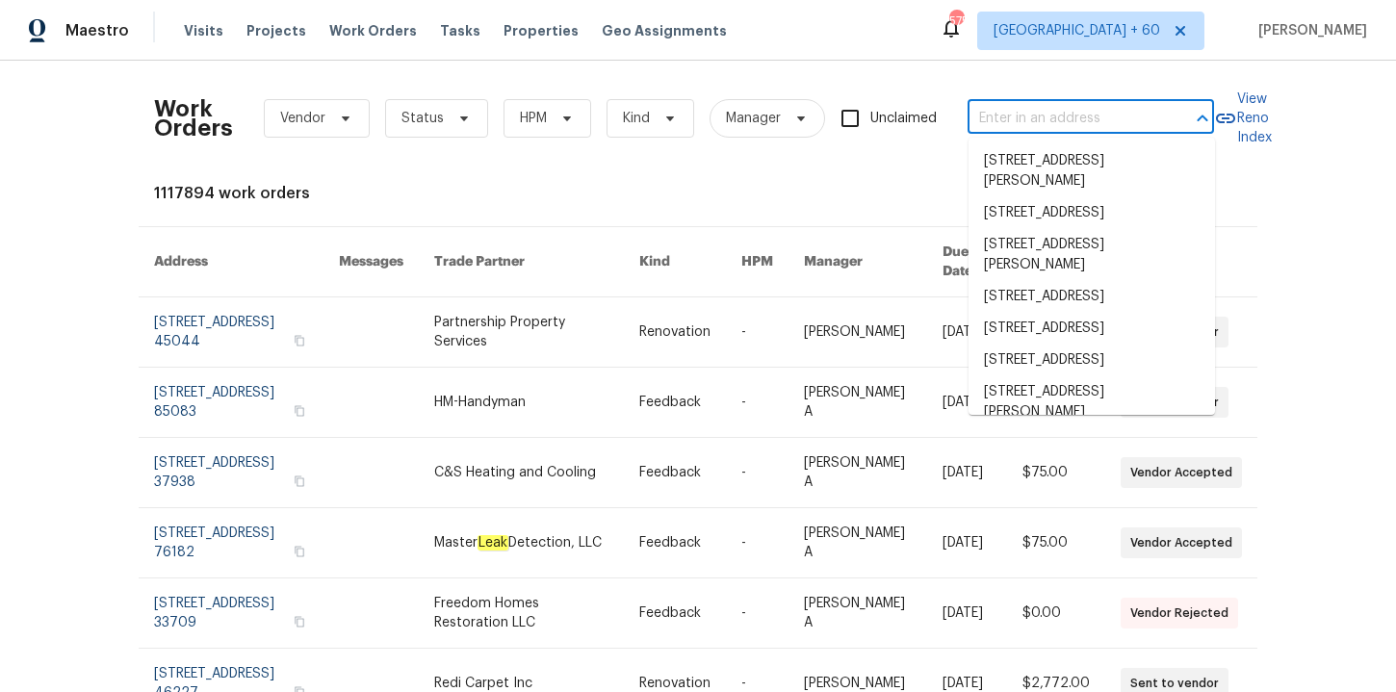
click at [1040, 115] on input "text" at bounding box center [1064, 119] width 193 height 30
paste input "[STREET_ADDRESS]"
type input "[STREET_ADDRESS]"
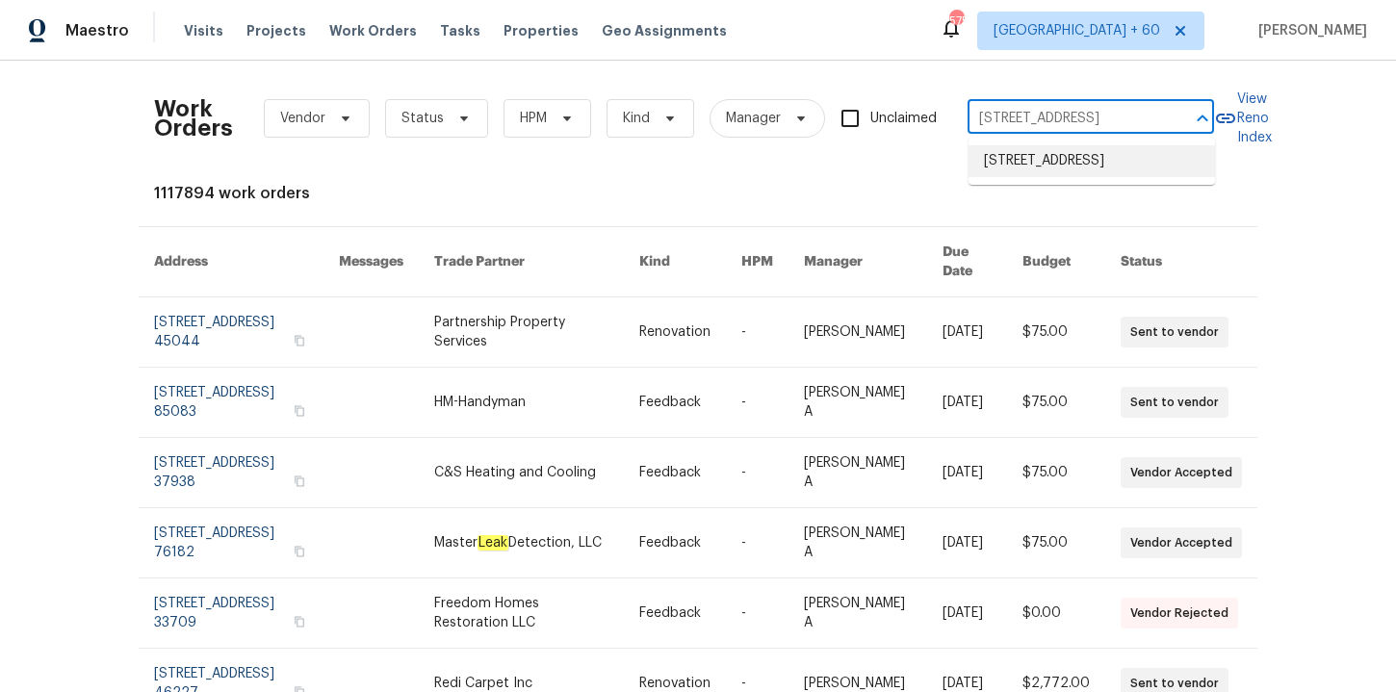
click at [1056, 166] on li "[STREET_ADDRESS]" at bounding box center [1092, 161] width 246 height 32
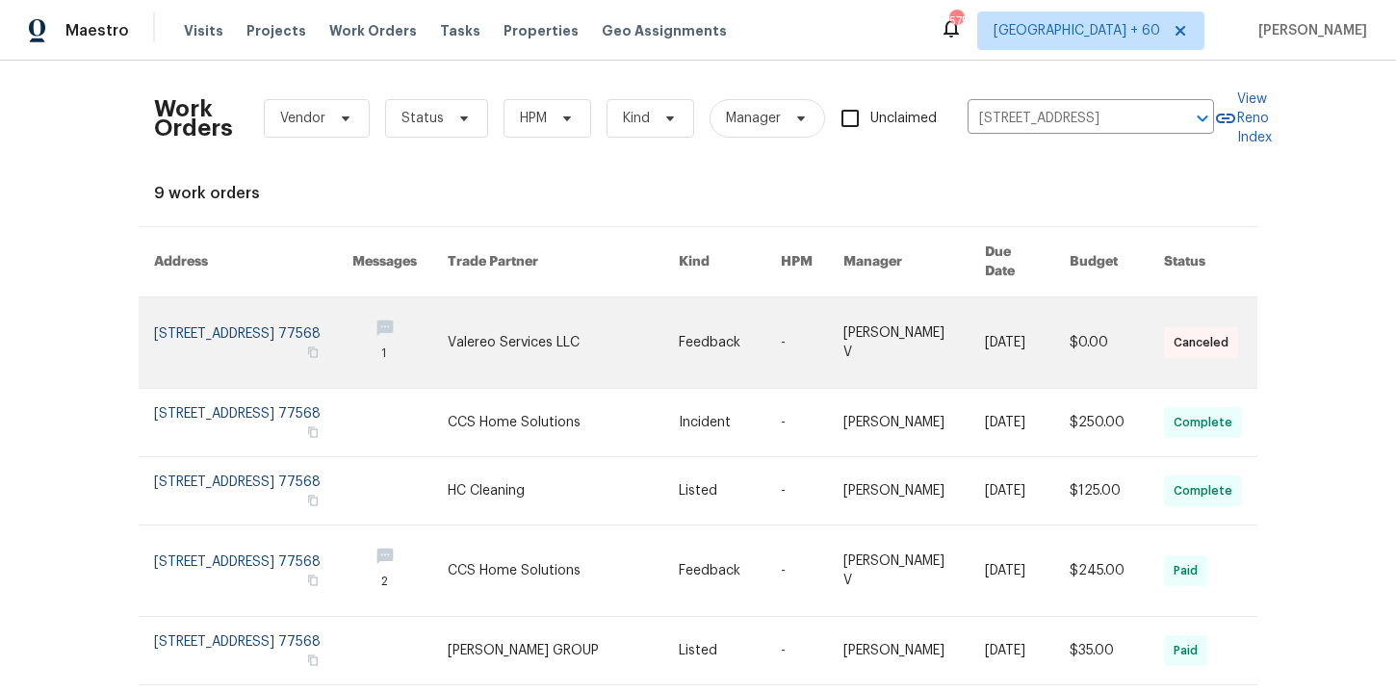
click at [228, 319] on link at bounding box center [253, 343] width 198 height 91
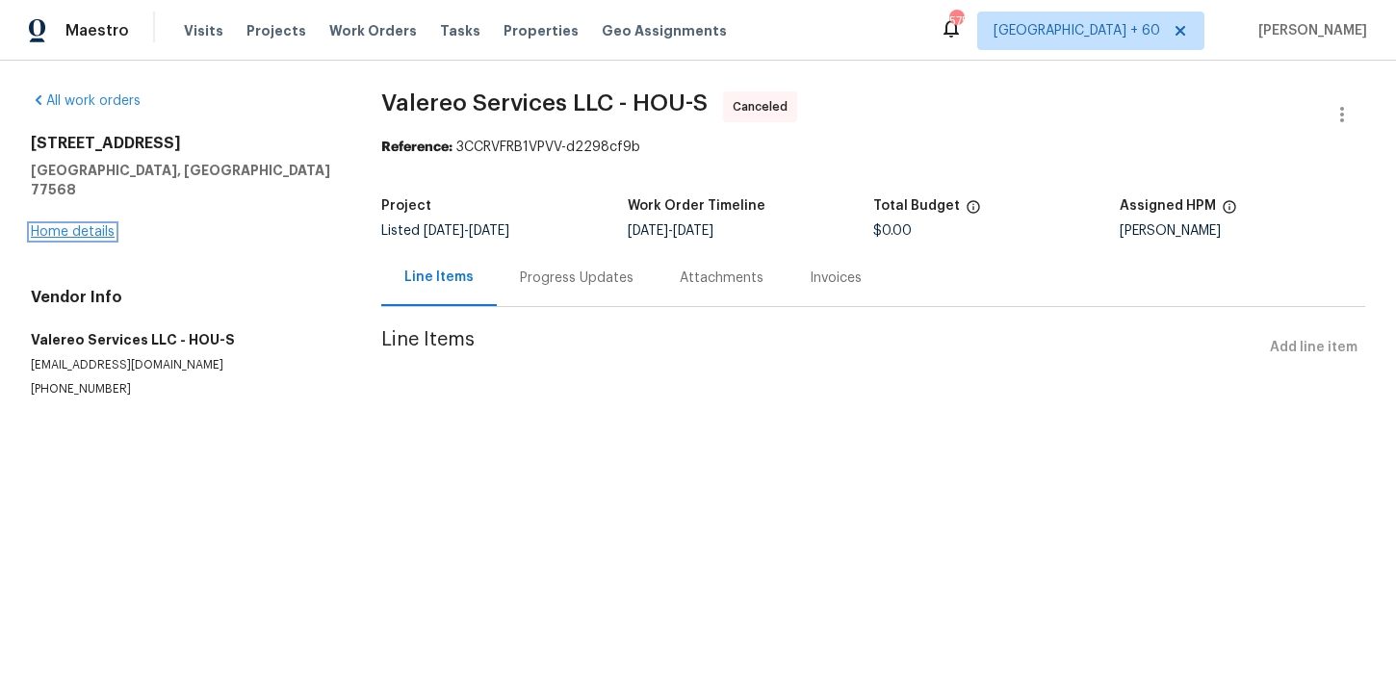
click at [79, 225] on link "Home details" at bounding box center [73, 231] width 84 height 13
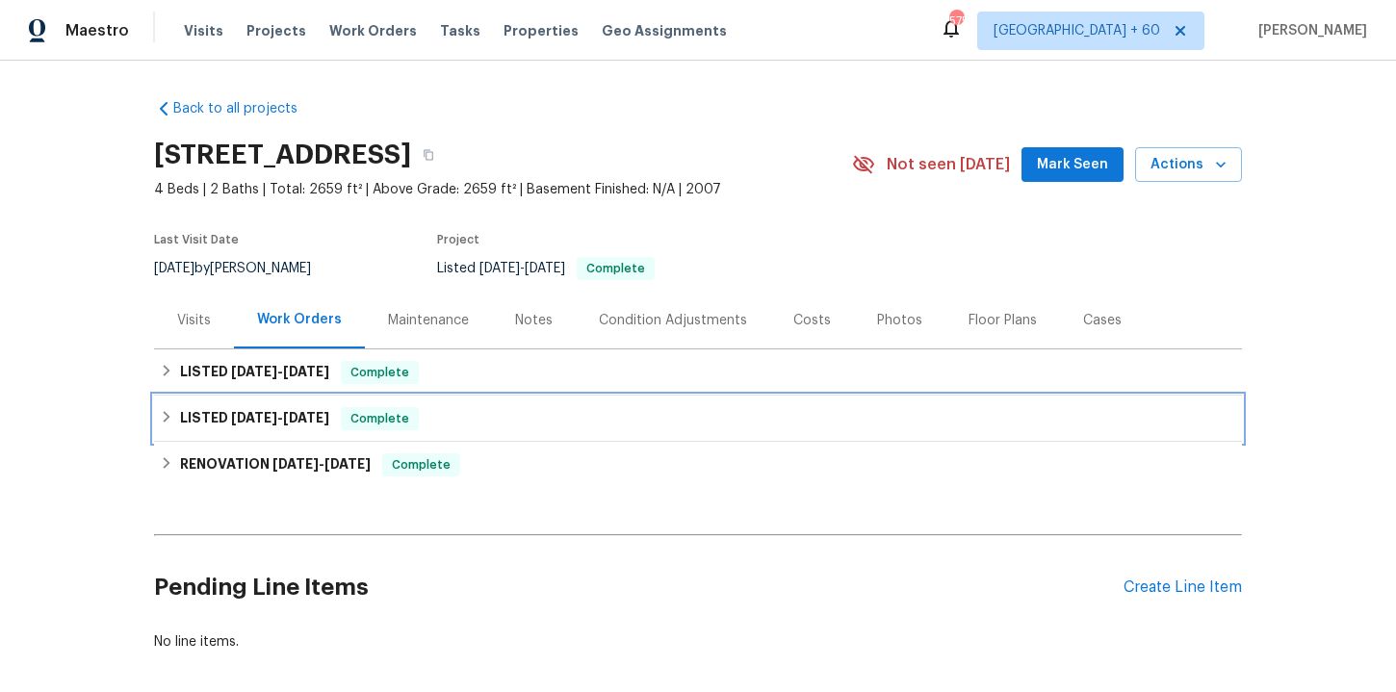
click at [523, 402] on div "LISTED [DATE] - [DATE] Complete" at bounding box center [698, 419] width 1088 height 46
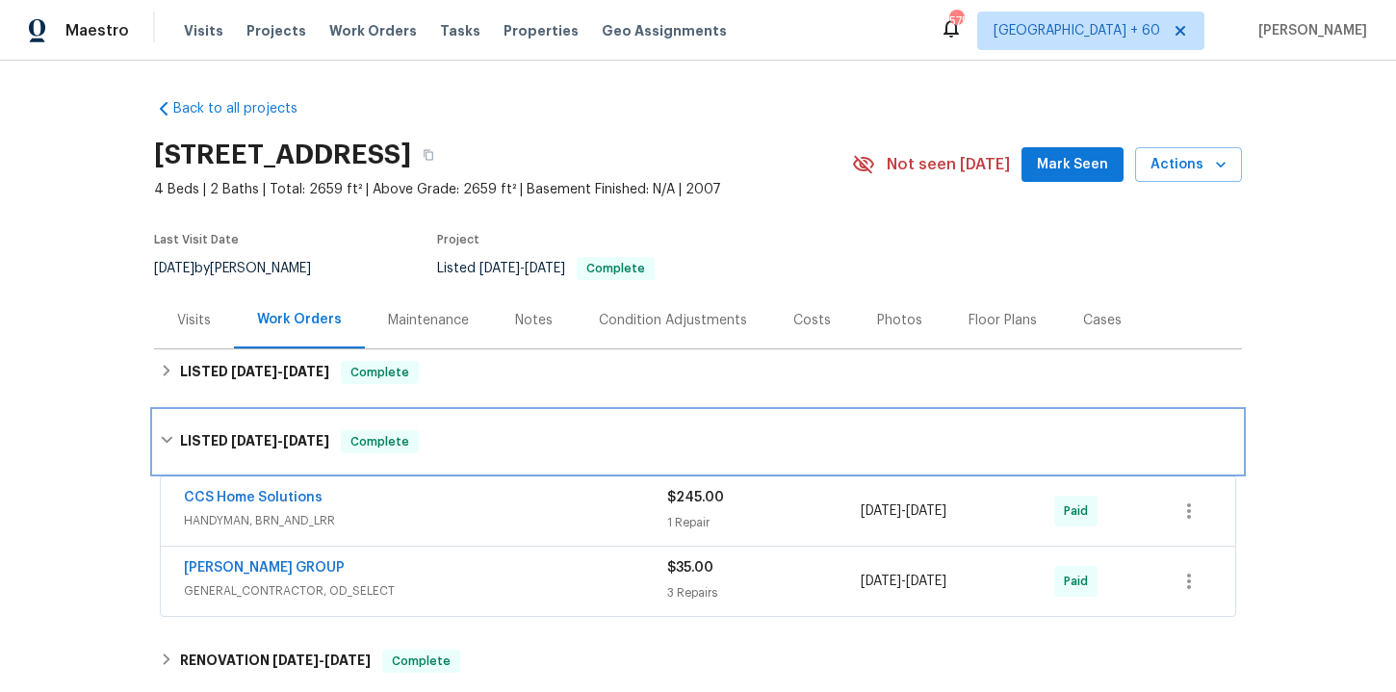
scroll to position [227, 0]
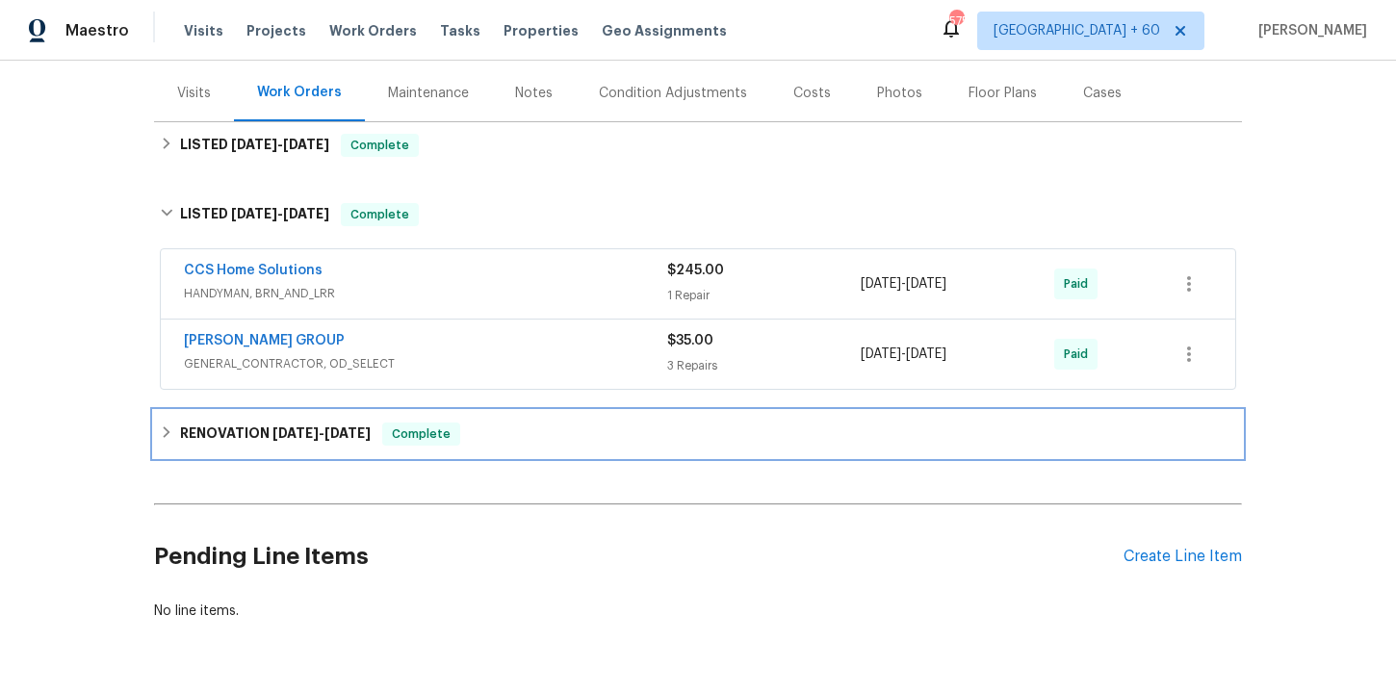
click at [534, 450] on div "RENOVATION [DATE] - [DATE] Complete" at bounding box center [698, 434] width 1088 height 46
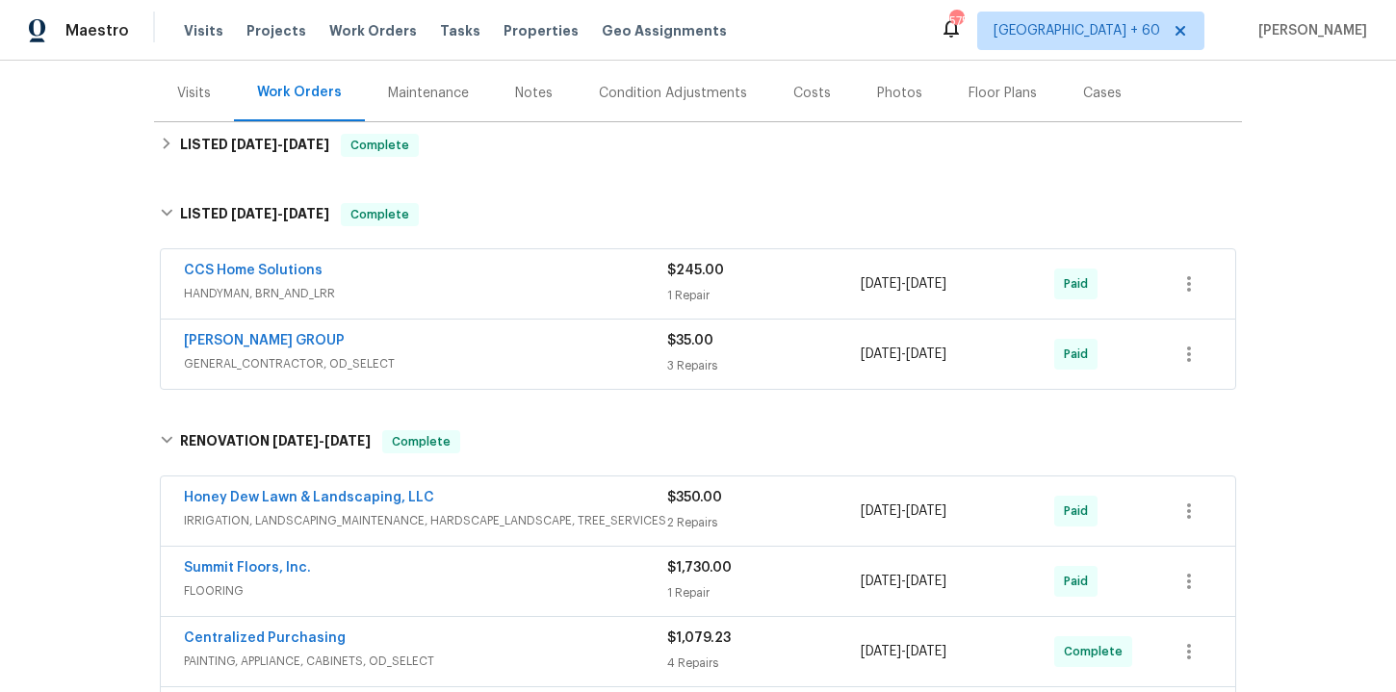
click at [505, 364] on span "GENERAL_CONTRACTOR, OD_SELECT" at bounding box center [425, 363] width 483 height 19
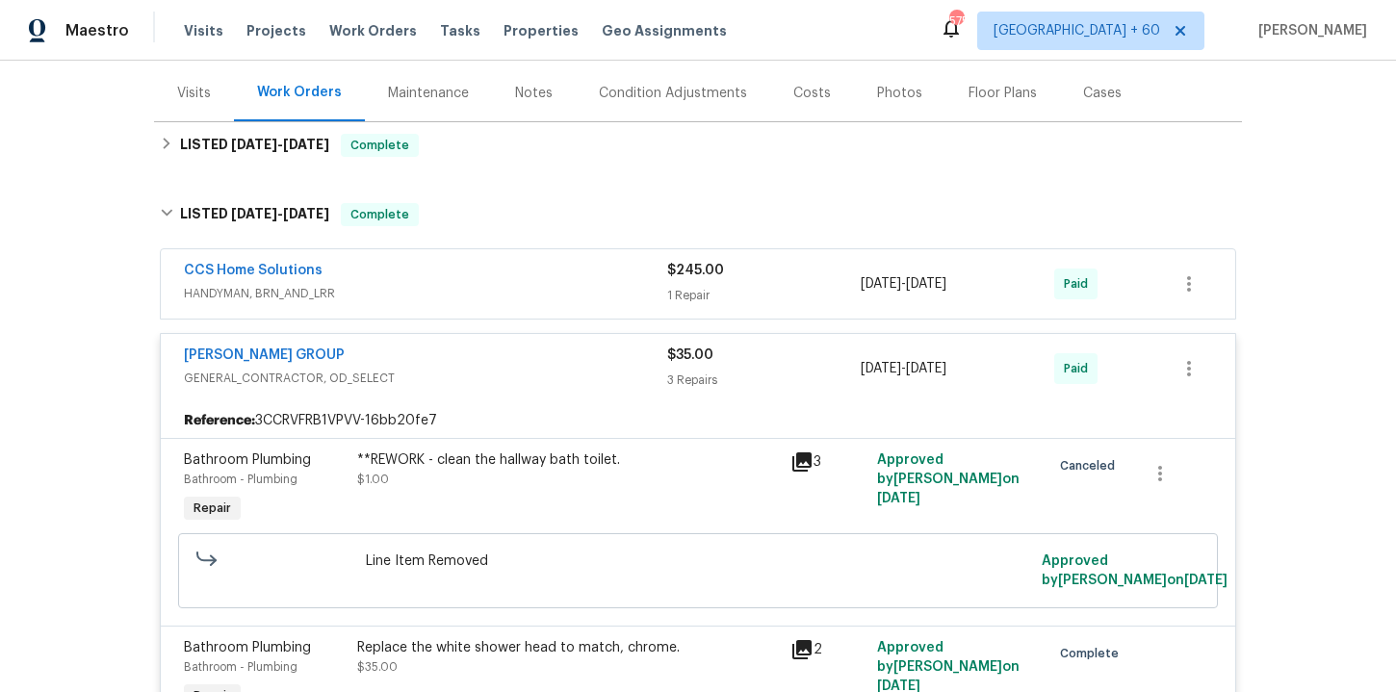
click at [467, 272] on div "CCS Home Solutions" at bounding box center [425, 272] width 483 height 23
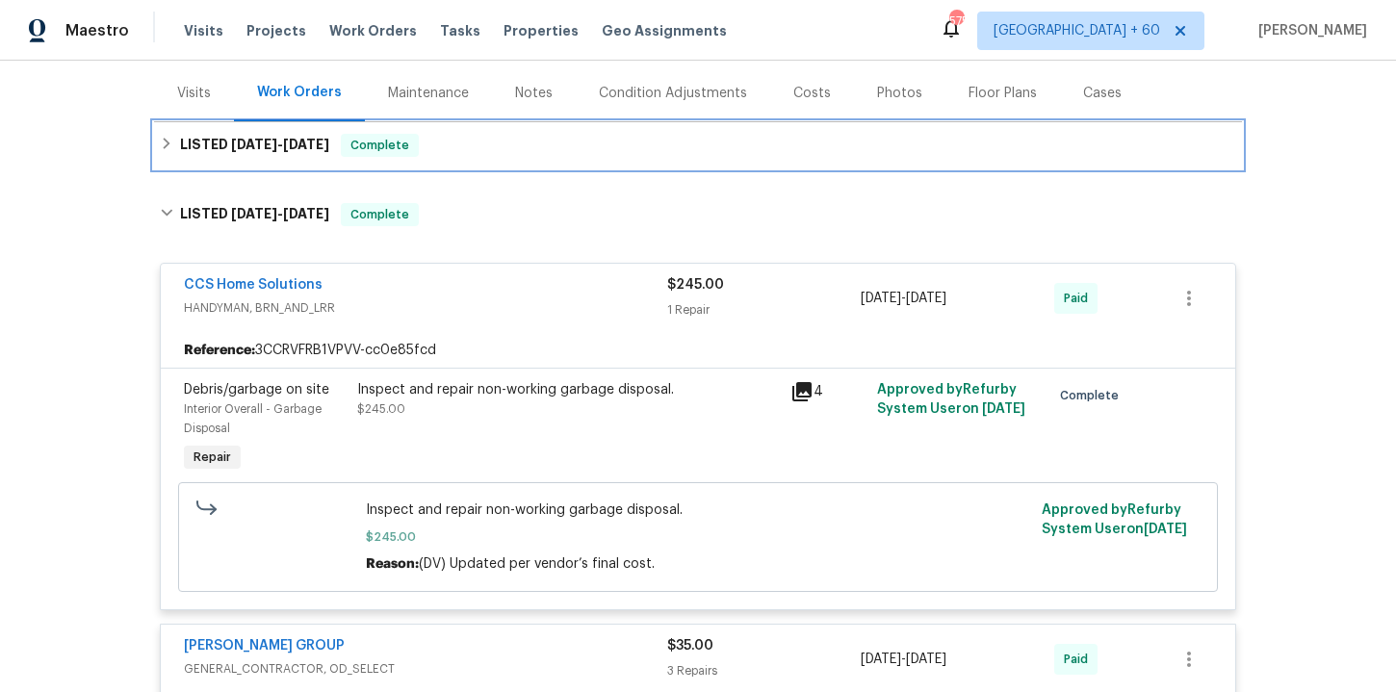
click at [481, 164] on div "LISTED [DATE] - [DATE] Complete" at bounding box center [698, 145] width 1088 height 46
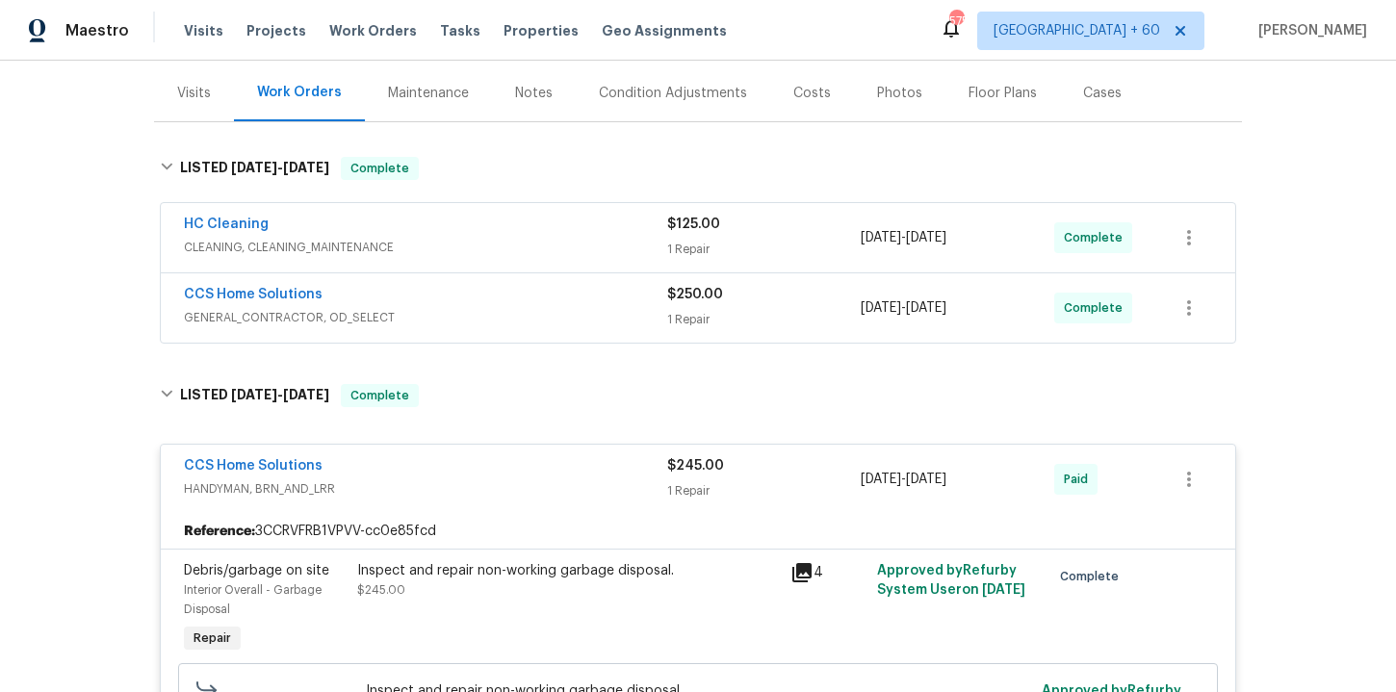
click at [518, 303] on div "CCS Home Solutions" at bounding box center [425, 296] width 483 height 23
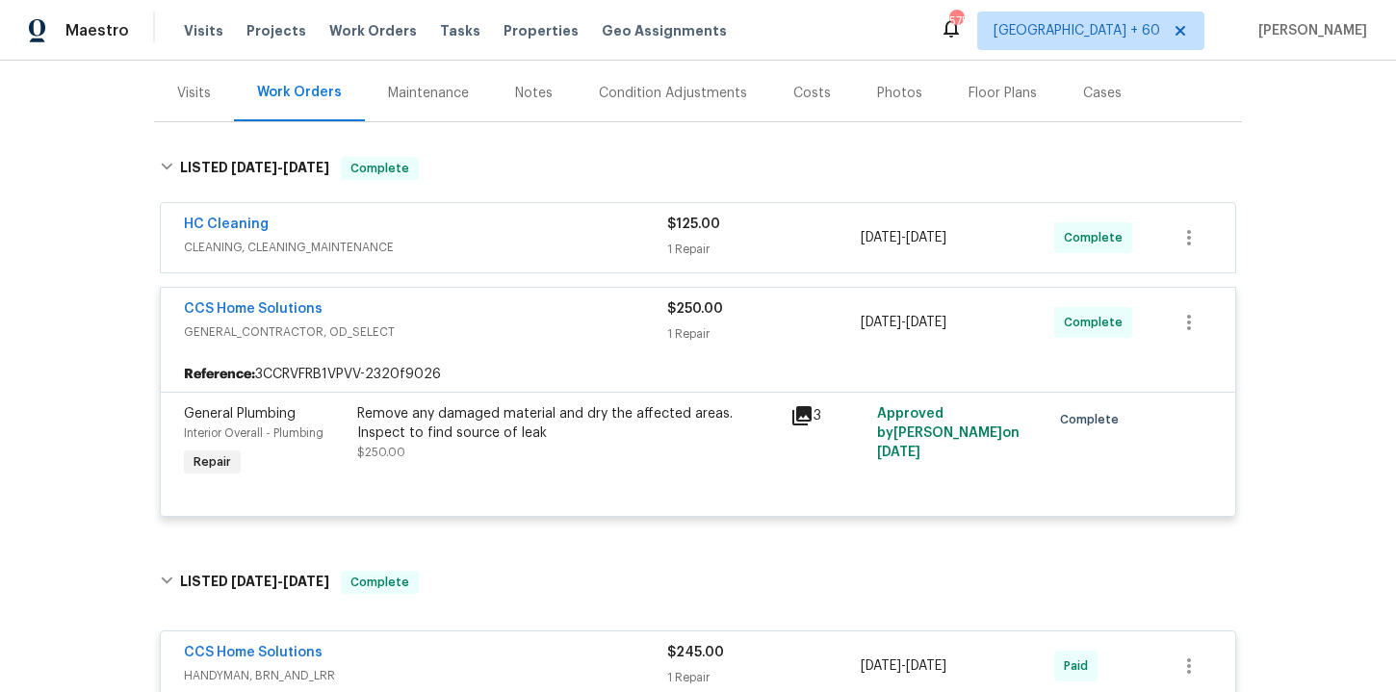
click at [504, 229] on div "HC Cleaning" at bounding box center [425, 226] width 483 height 23
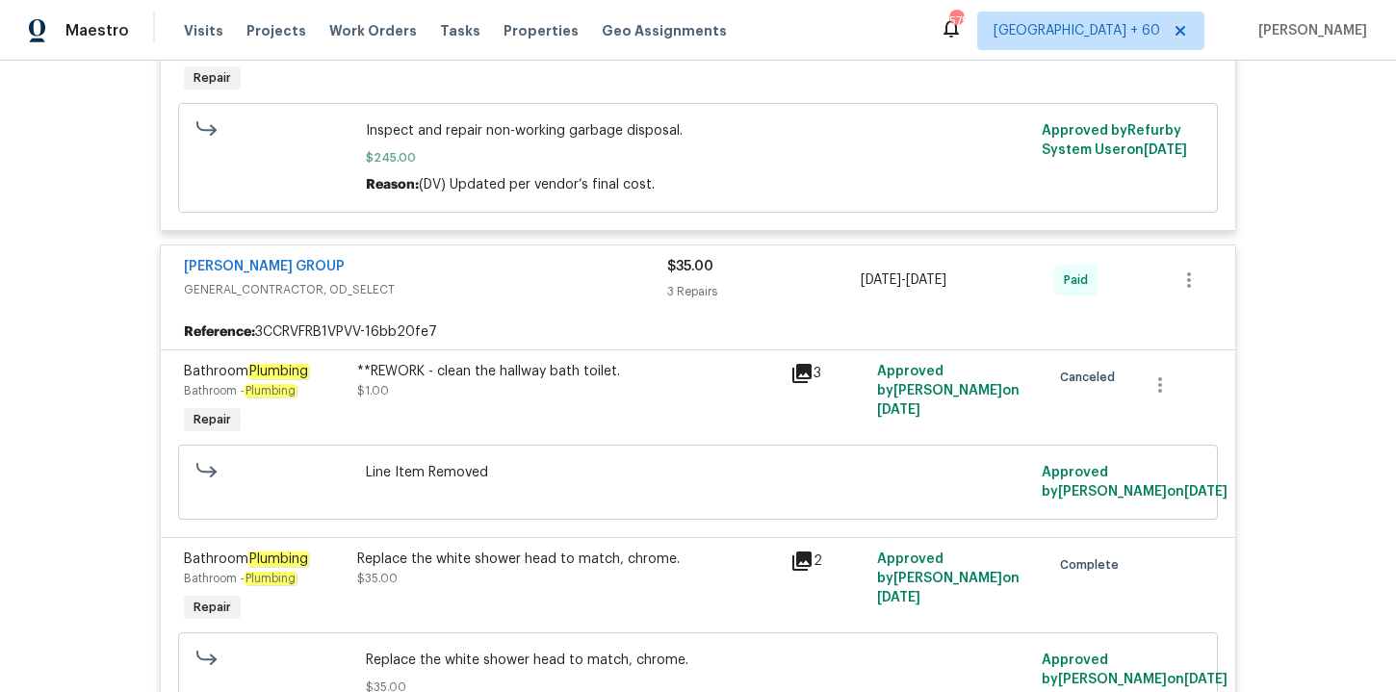
scroll to position [1593, 0]
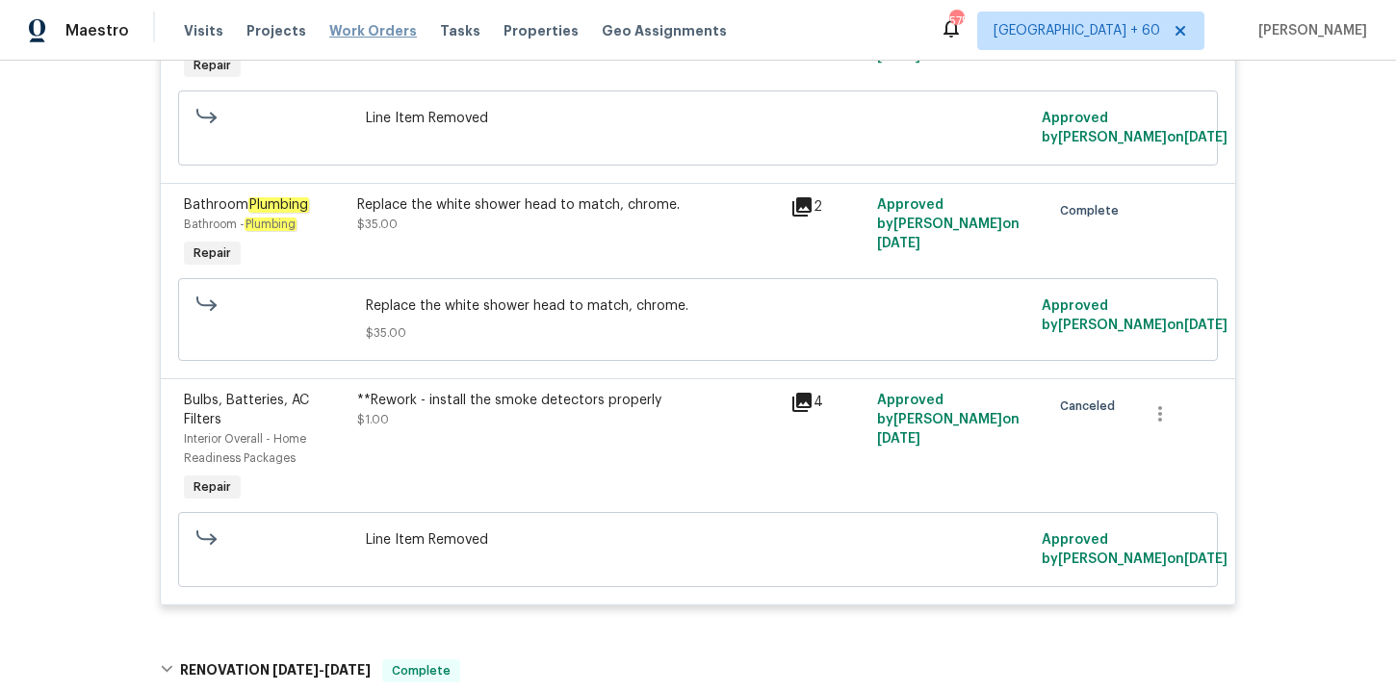
click at [370, 32] on span "Work Orders" at bounding box center [373, 30] width 88 height 19
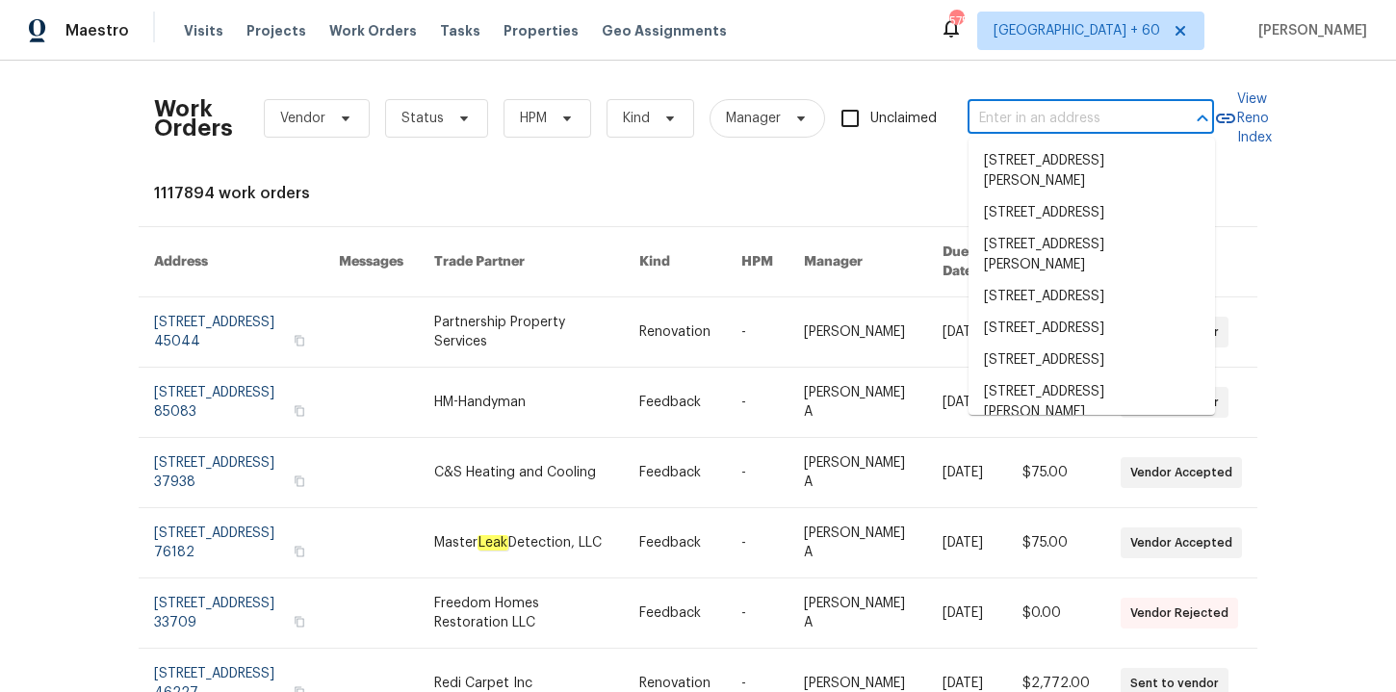
click at [1013, 111] on input "text" at bounding box center [1064, 119] width 193 height 30
paste input "[STREET_ADDRESS][PERSON_NAME]"
type input "[STREET_ADDRESS][PERSON_NAME]"
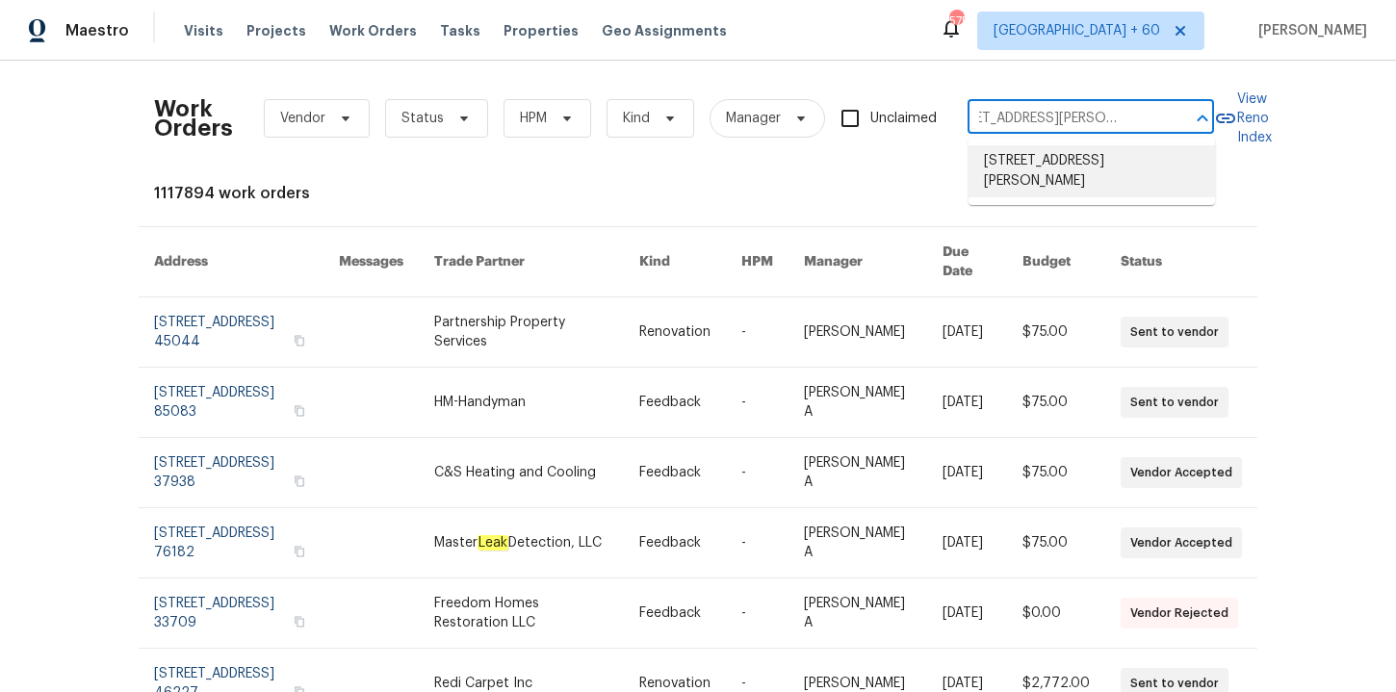
click at [1051, 166] on li "[STREET_ADDRESS][PERSON_NAME]" at bounding box center [1092, 171] width 246 height 52
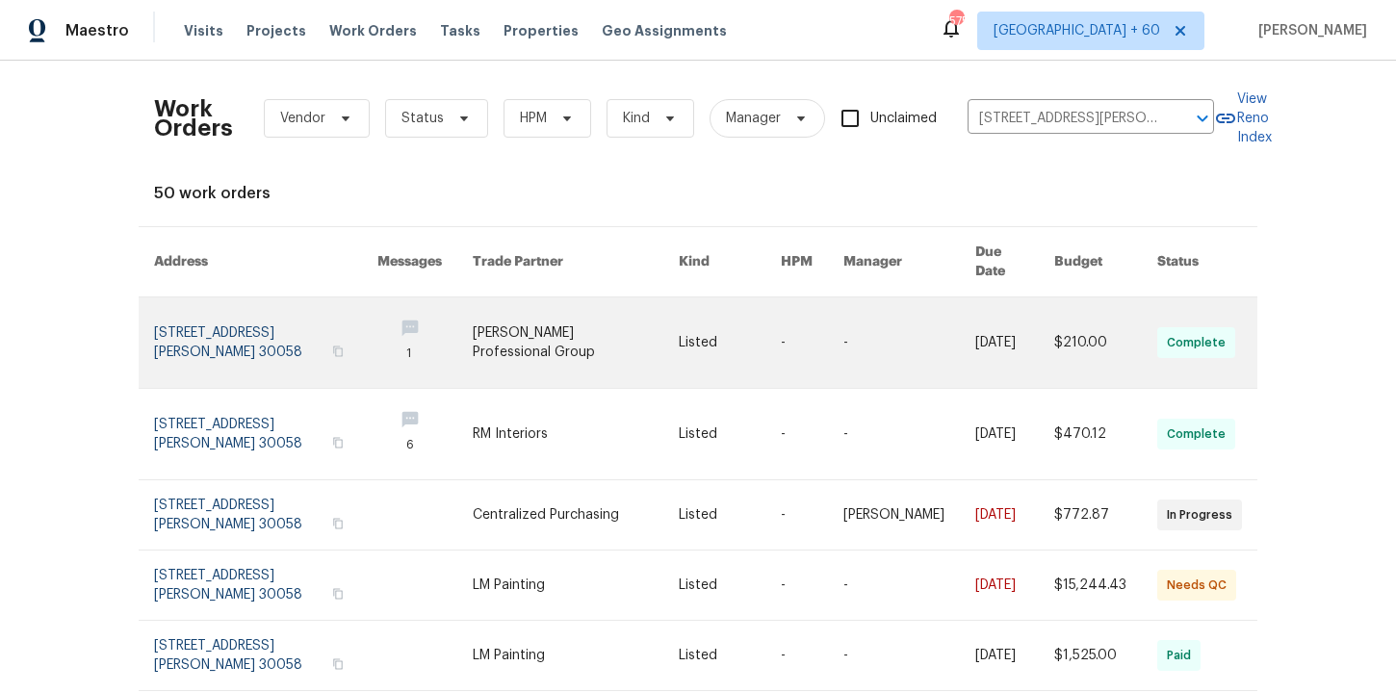
click at [209, 331] on link at bounding box center [265, 343] width 223 height 91
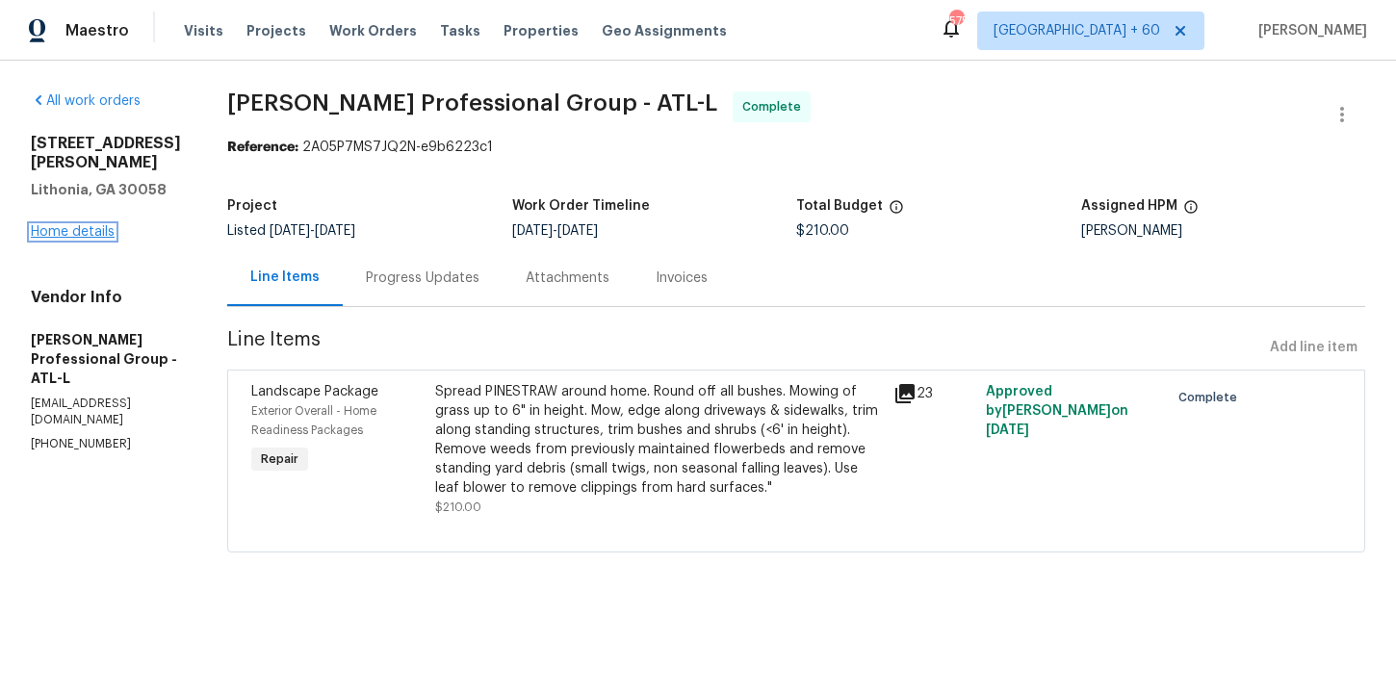
click at [93, 232] on link "Home details" at bounding box center [73, 231] width 84 height 13
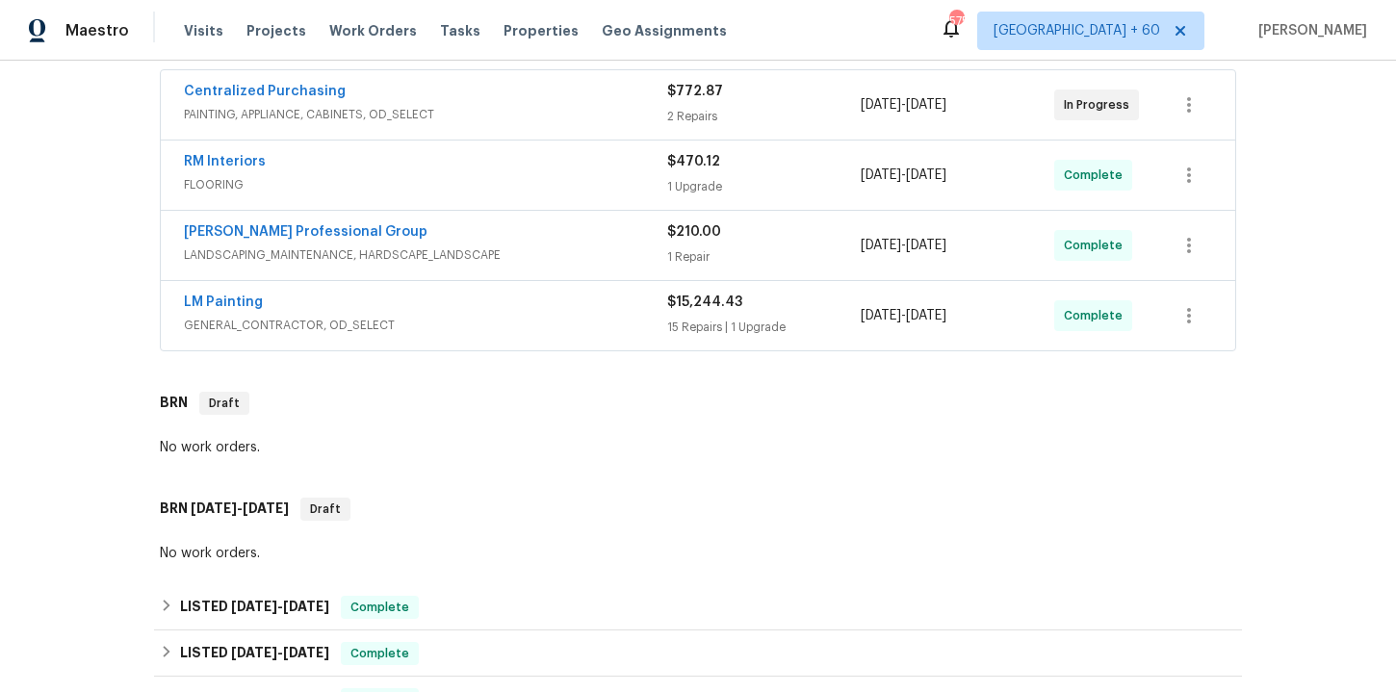
scroll to position [480, 0]
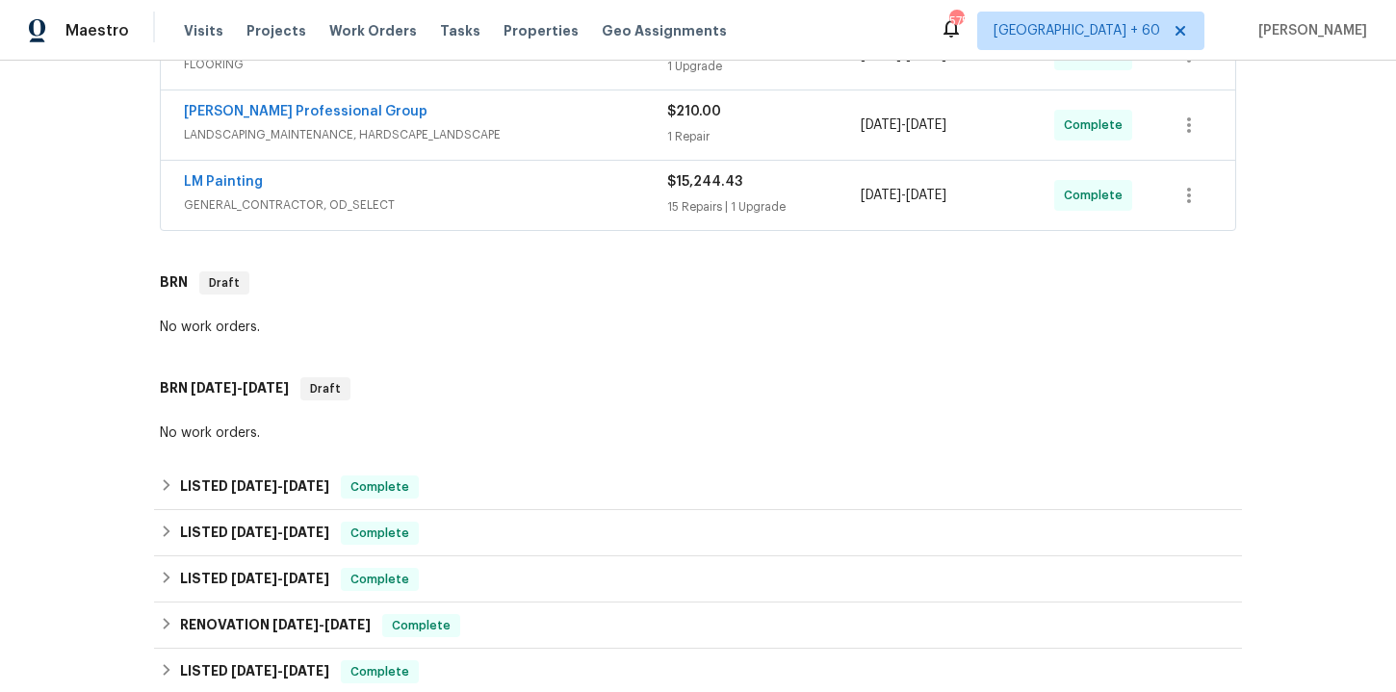
click at [557, 212] on span "GENERAL_CONTRACTOR, OD_SELECT" at bounding box center [425, 204] width 483 height 19
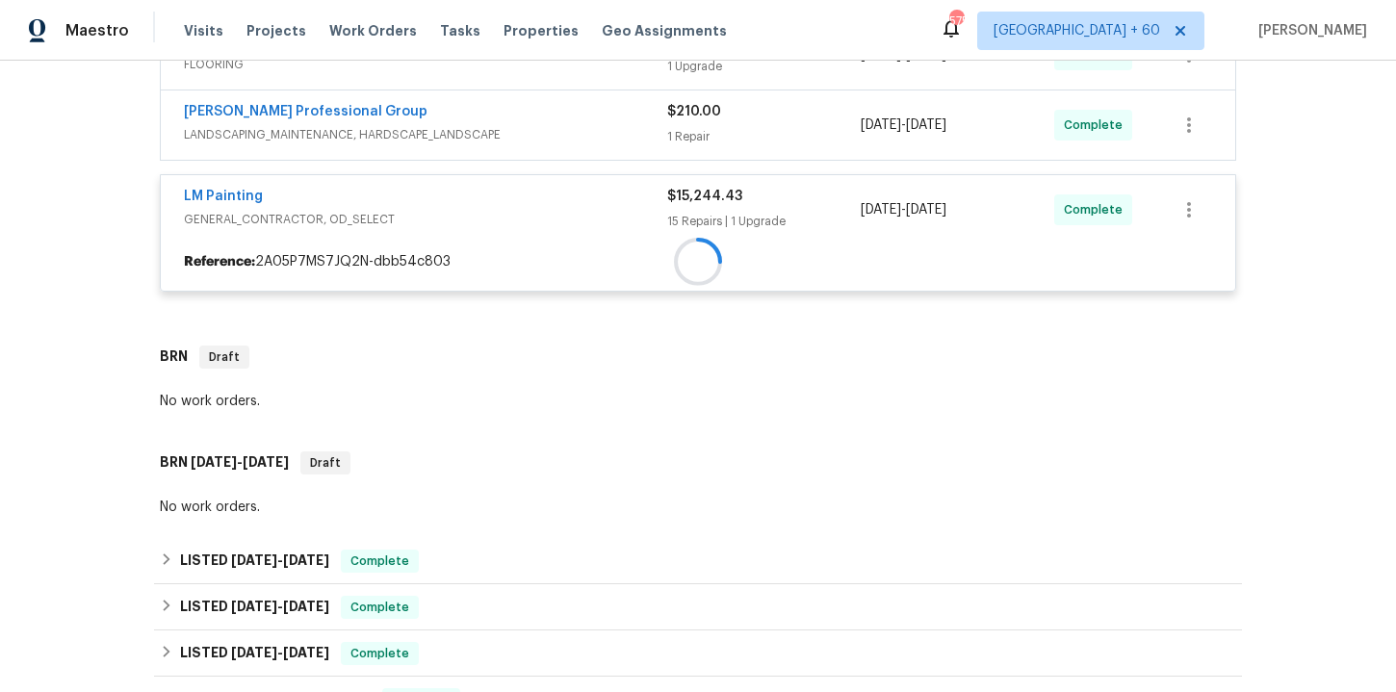
scroll to position [233, 0]
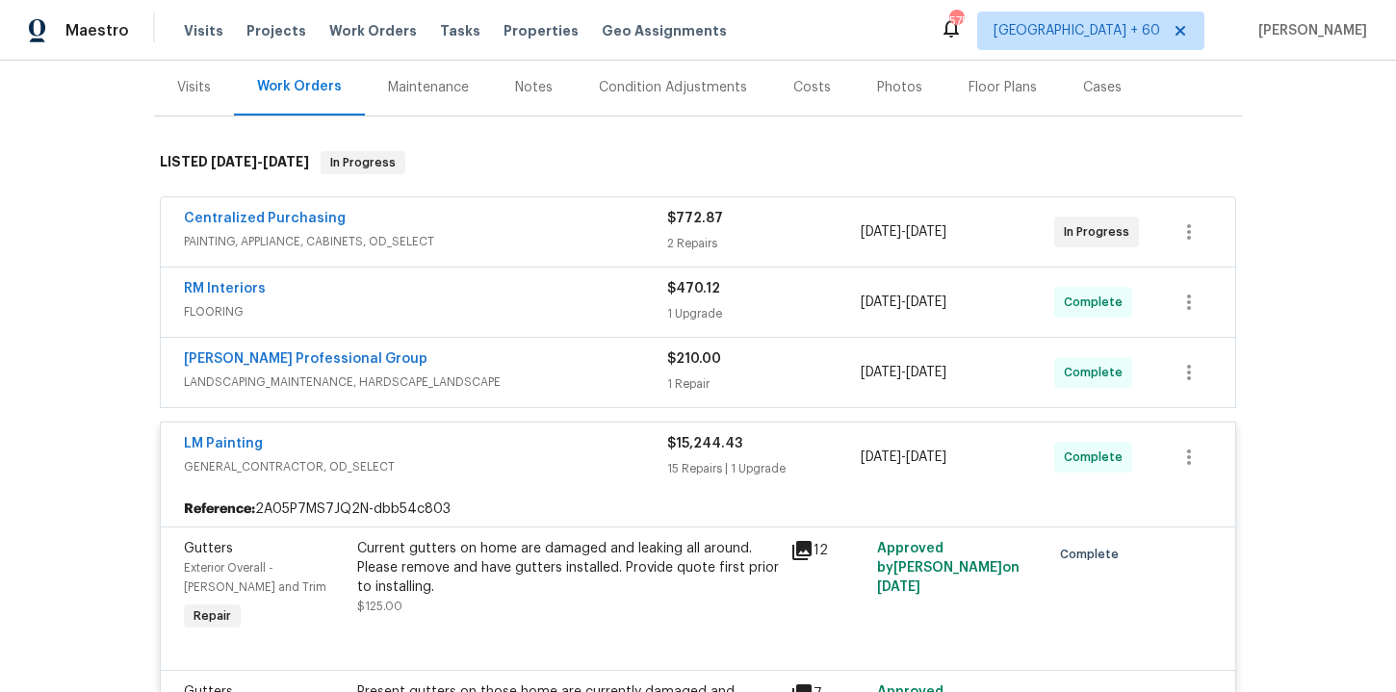
click at [548, 366] on div "[PERSON_NAME] Professional Group" at bounding box center [425, 361] width 483 height 23
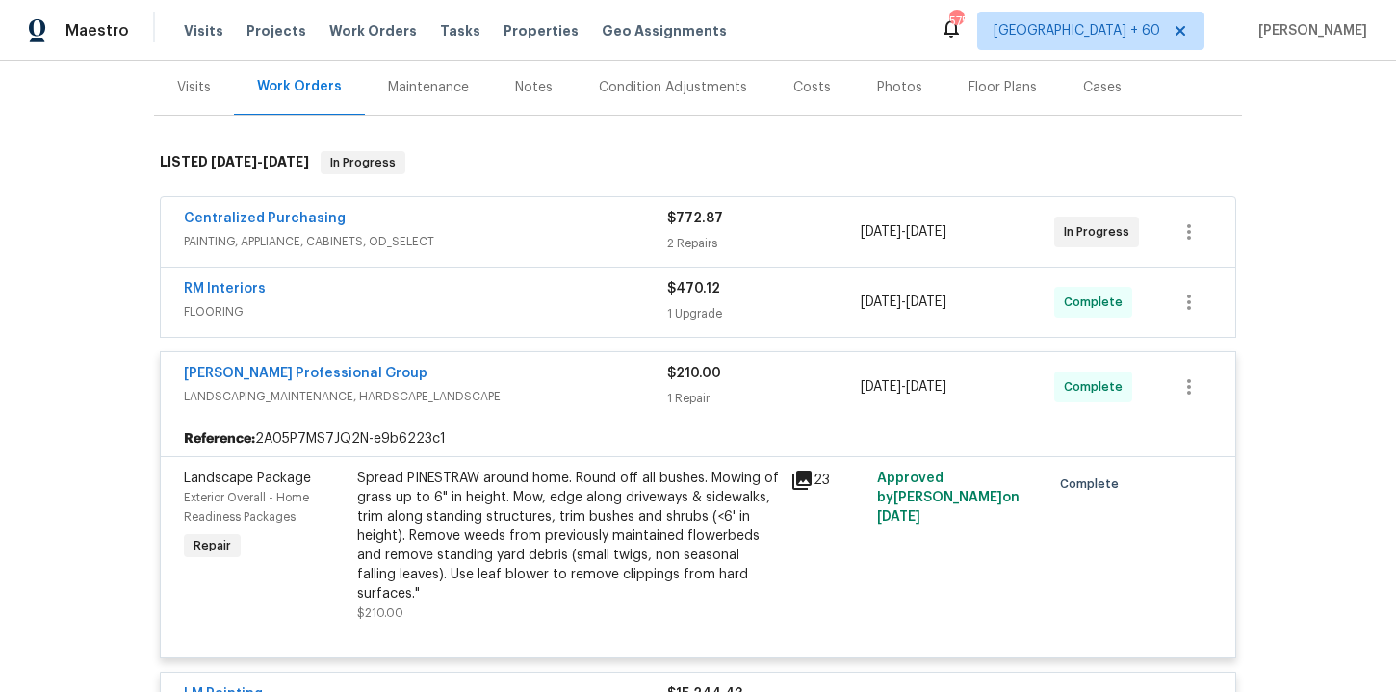
click at [515, 302] on span "FLOORING" at bounding box center [425, 311] width 483 height 19
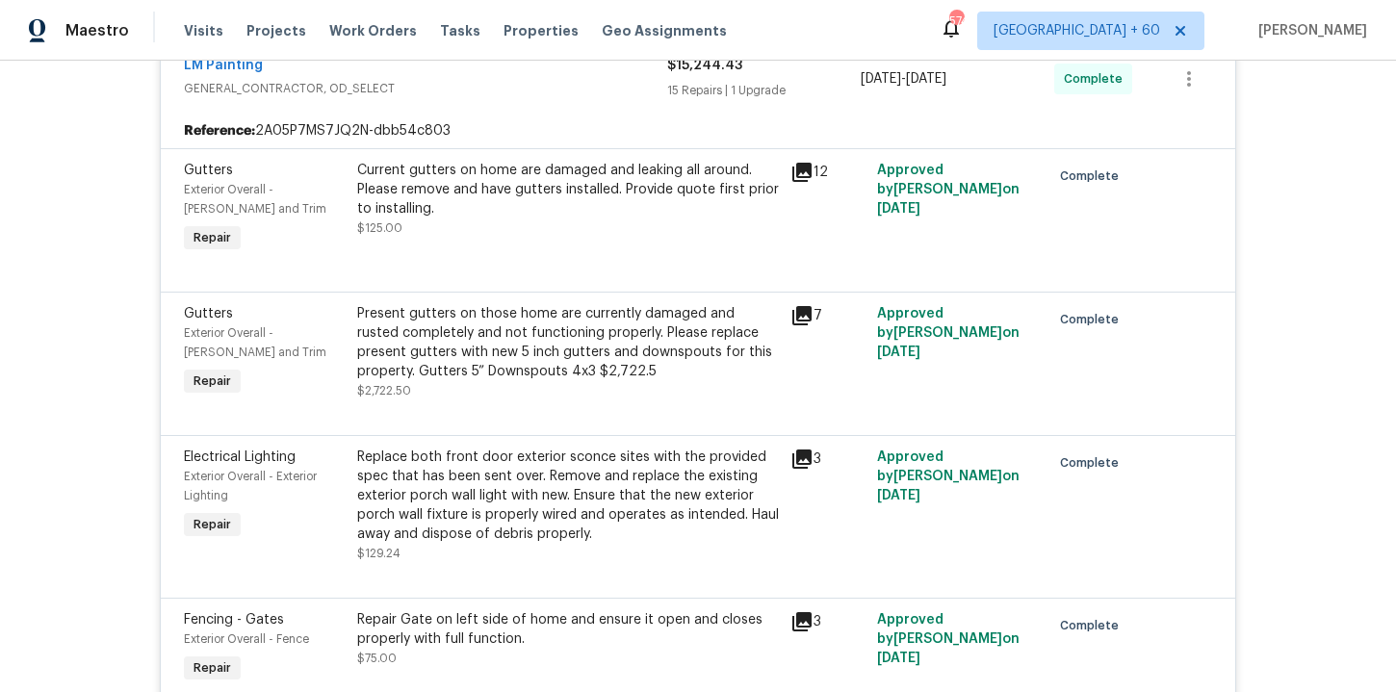
scroll to position [44, 0]
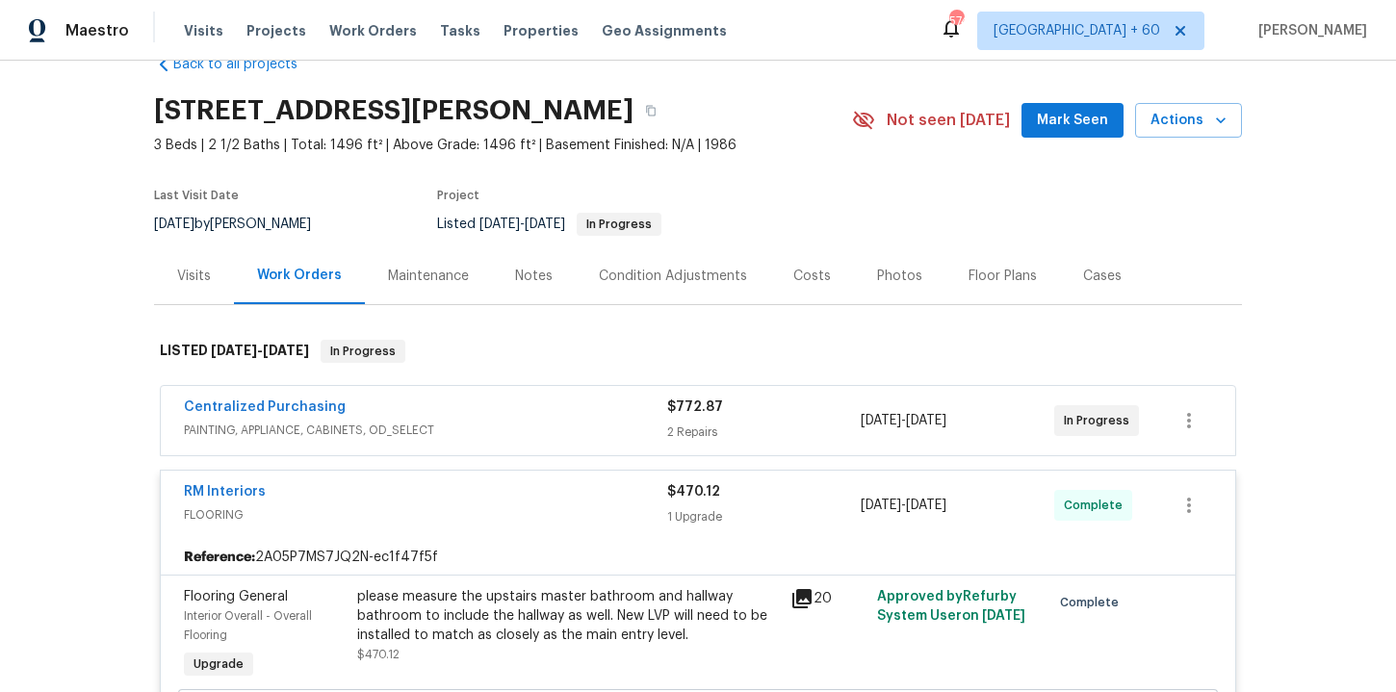
click at [581, 408] on div "Centralized Purchasing" at bounding box center [425, 409] width 483 height 23
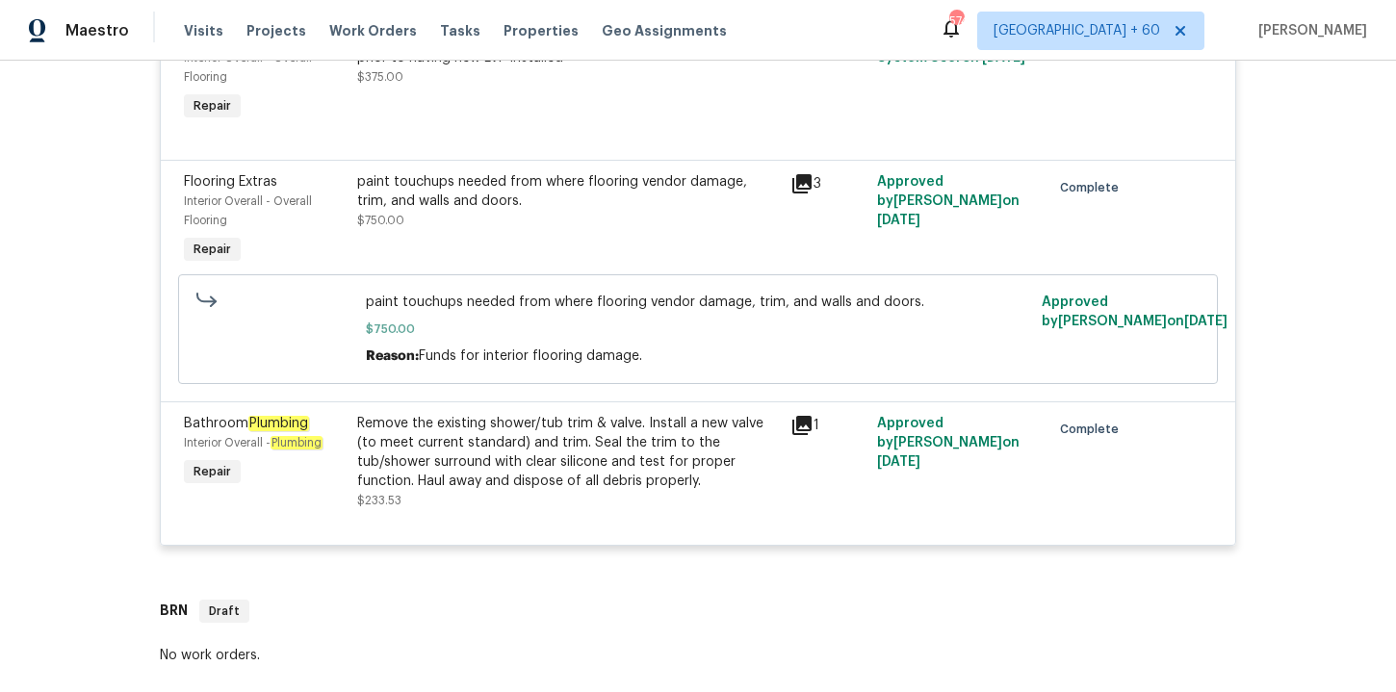
scroll to position [4411, 0]
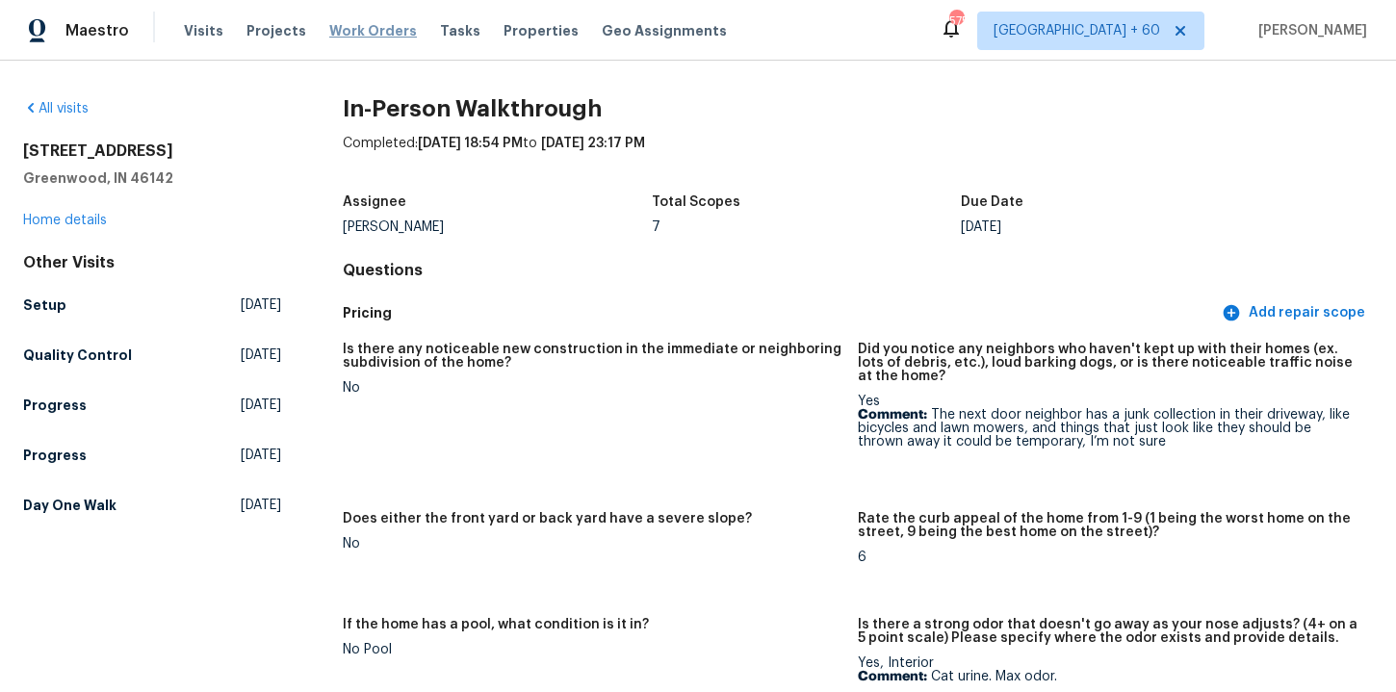
scroll to position [4032, 0]
